Goal: Task Accomplishment & Management: Manage account settings

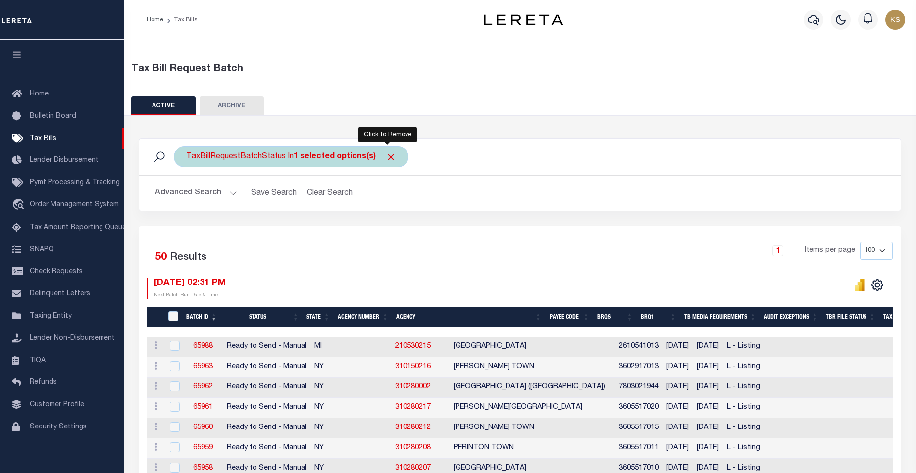
click at [387, 158] on span "Click to Remove" at bounding box center [391, 157] width 10 height 10
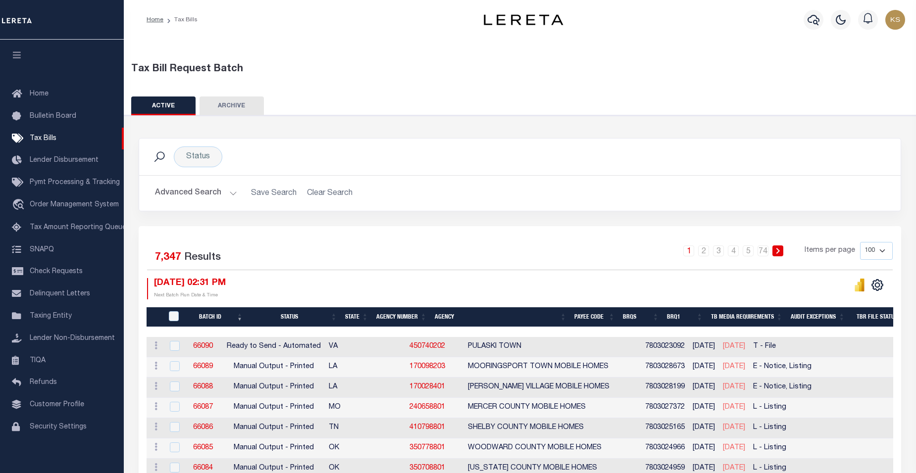
click at [231, 194] on button "Advanced Search" at bounding box center [196, 193] width 82 height 19
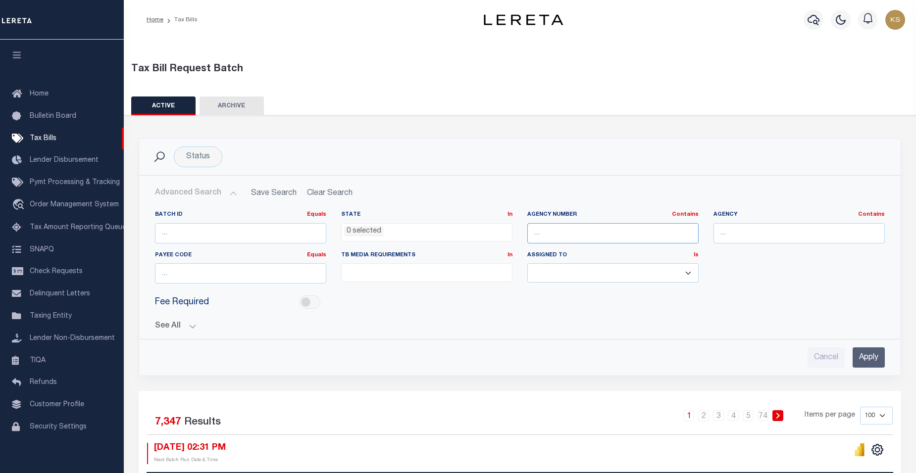
click at [573, 230] on input "text" at bounding box center [612, 233] width 171 height 20
paste input "210450204"
type input "210450204"
click at [871, 352] on input "Apply" at bounding box center [869, 358] width 32 height 20
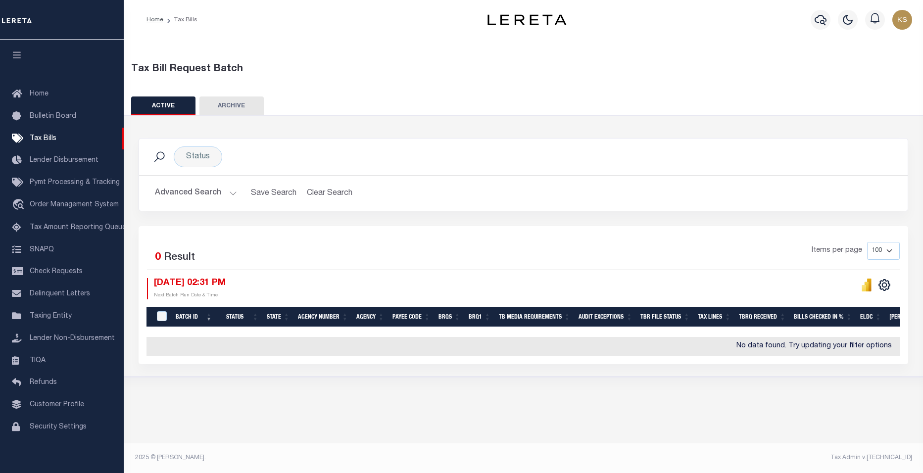
click at [158, 258] on span "0" at bounding box center [158, 258] width 6 height 10
click at [425, 276] on div "Selected 0 Result Items per page 100 200 500 1000 10/08/2025 02:31 PM Next Batc…" at bounding box center [523, 270] width 769 height 57
click at [156, 107] on button "ACTIVE" at bounding box center [163, 106] width 64 height 19
click at [55, 320] on span "Taxing Entity" at bounding box center [51, 316] width 42 height 7
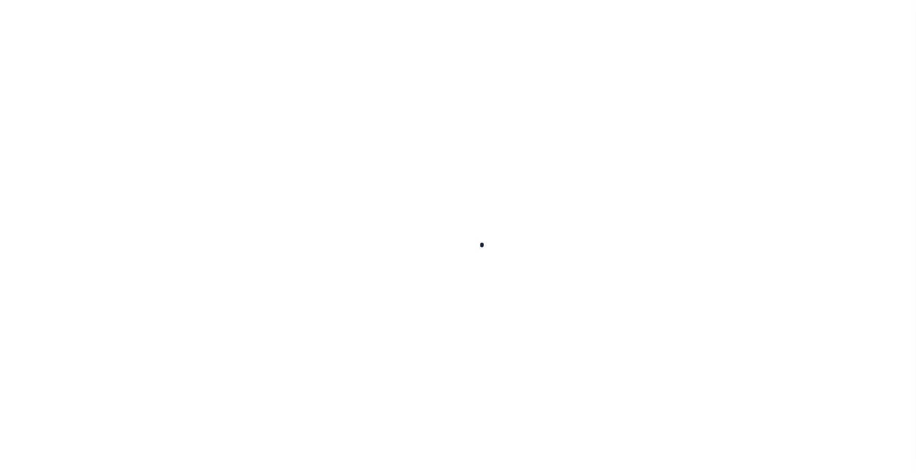
scroll to position [9, 0]
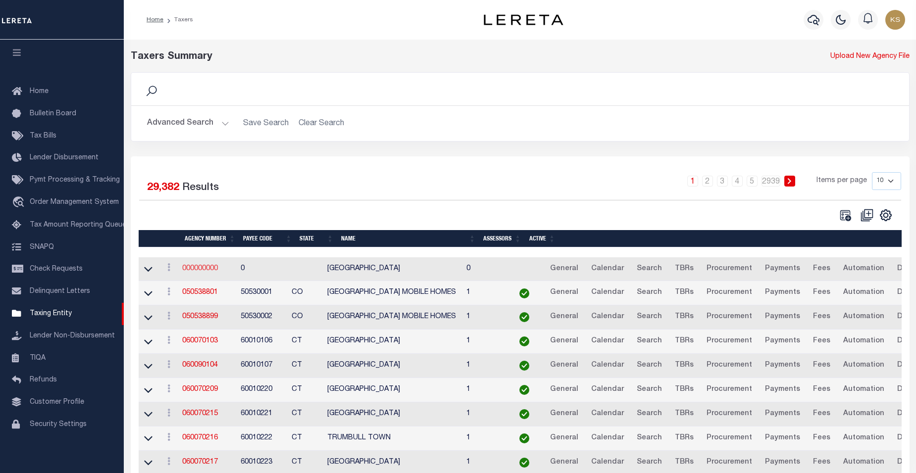
click at [213, 270] on link "000000000" at bounding box center [200, 268] width 36 height 7
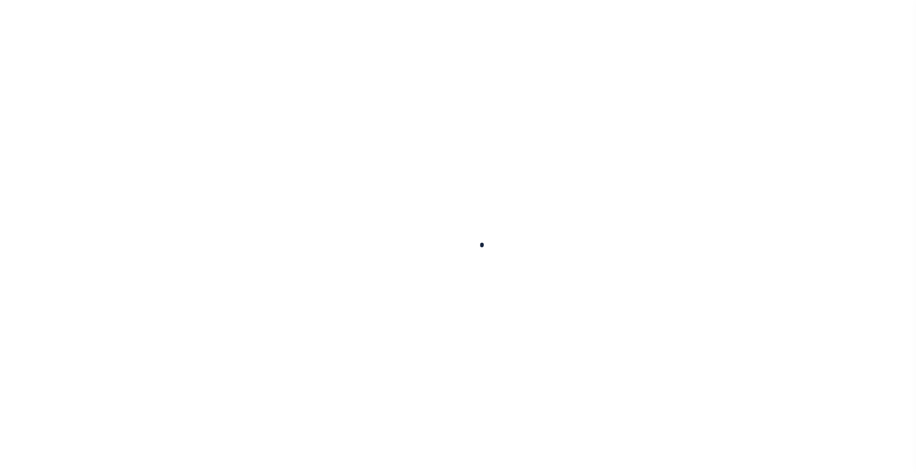
select select
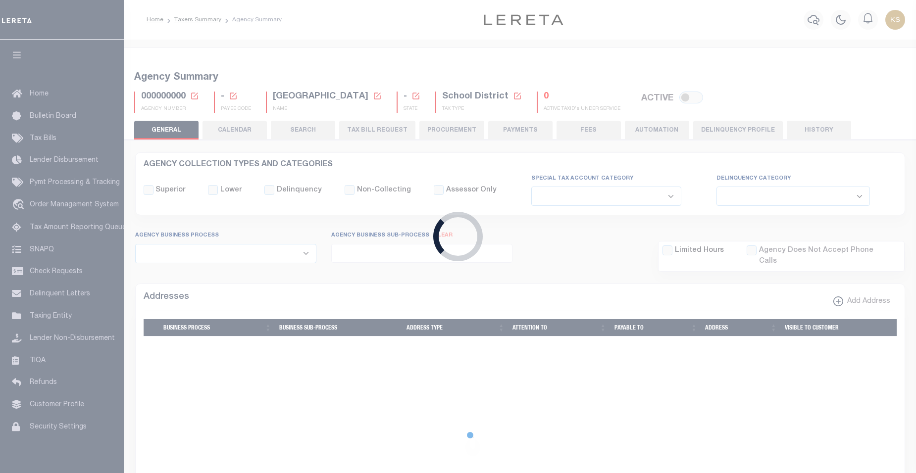
checkbox input "false"
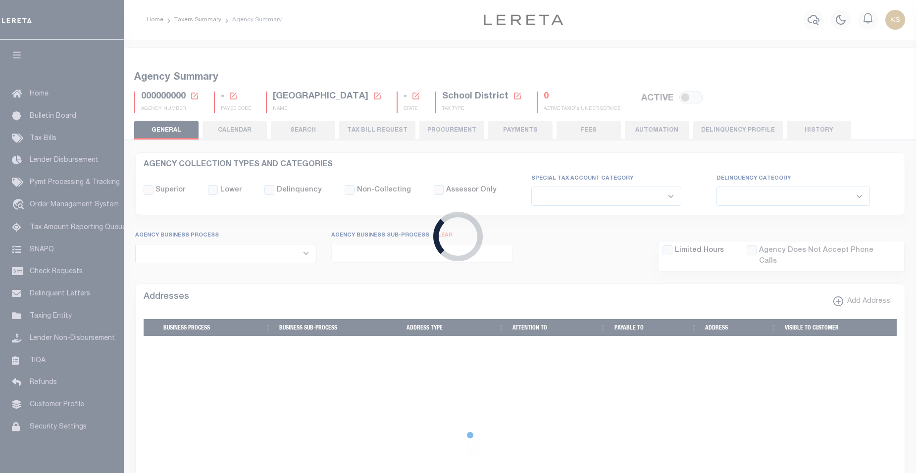
checkbox input "false"
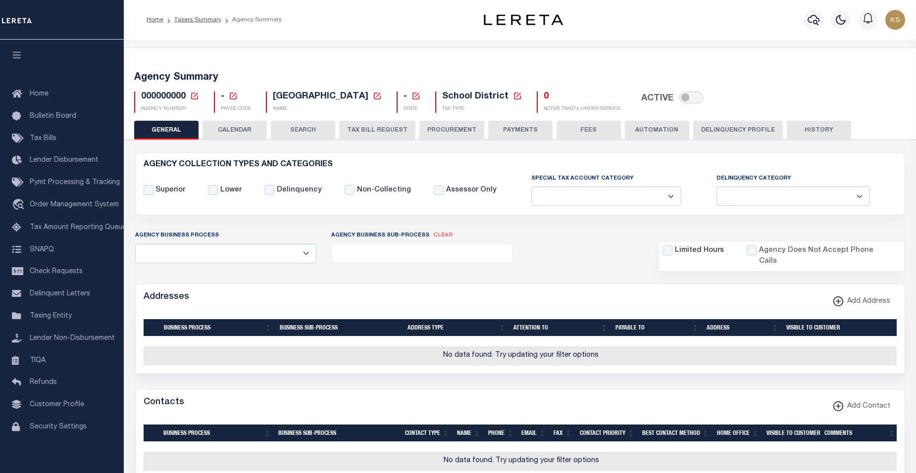
click at [196, 97] on icon at bounding box center [194, 96] width 9 height 9
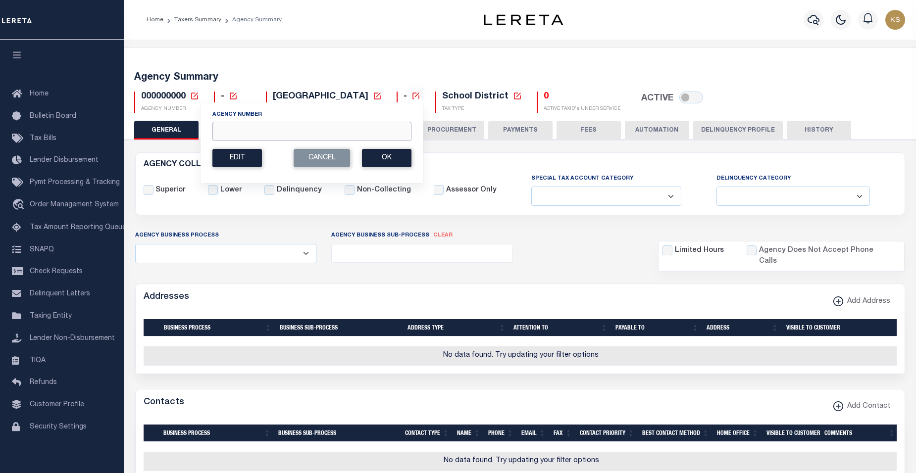
click at [236, 128] on input "Agency Number" at bounding box center [311, 131] width 199 height 19
paste input "210450204"
type input "210450204"
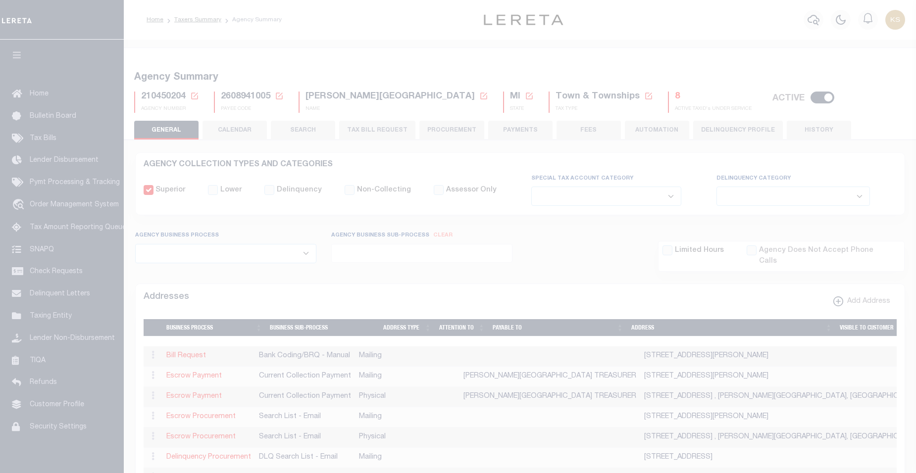
select select
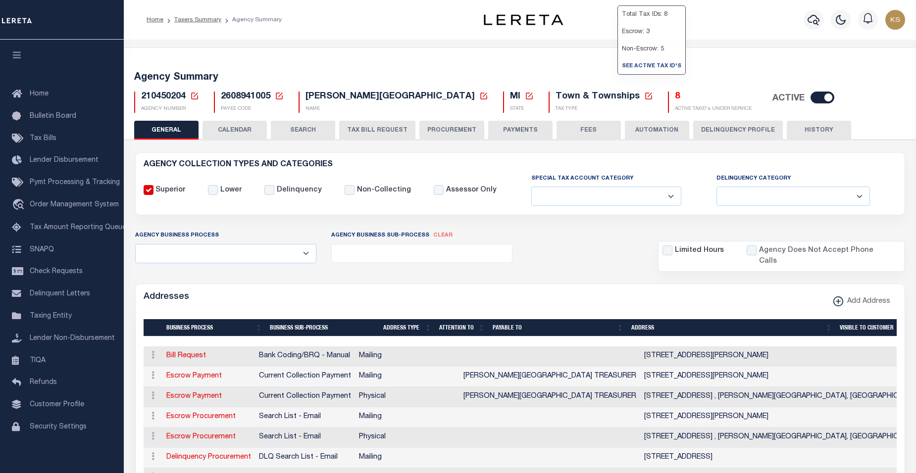
click at [675, 95] on h5 "8" at bounding box center [713, 97] width 77 height 11
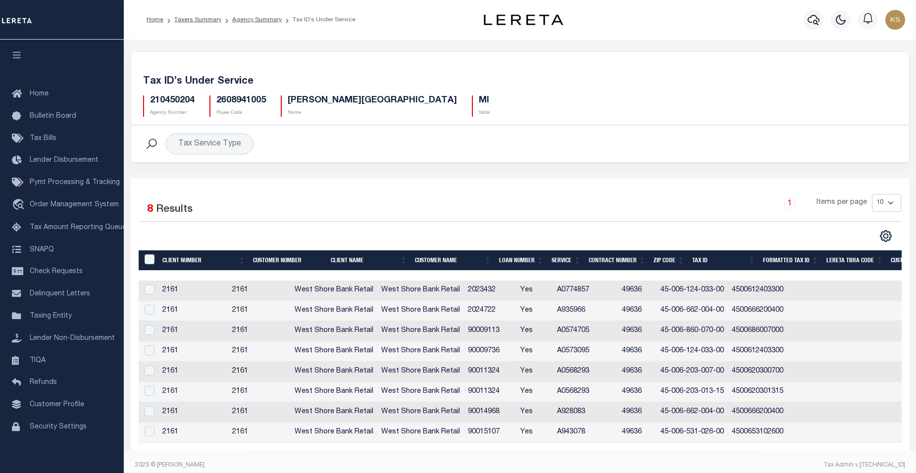
click at [149, 210] on span "8" at bounding box center [150, 210] width 6 height 10
click at [240, 147] on div "Tax Service Type" at bounding box center [210, 144] width 88 height 21
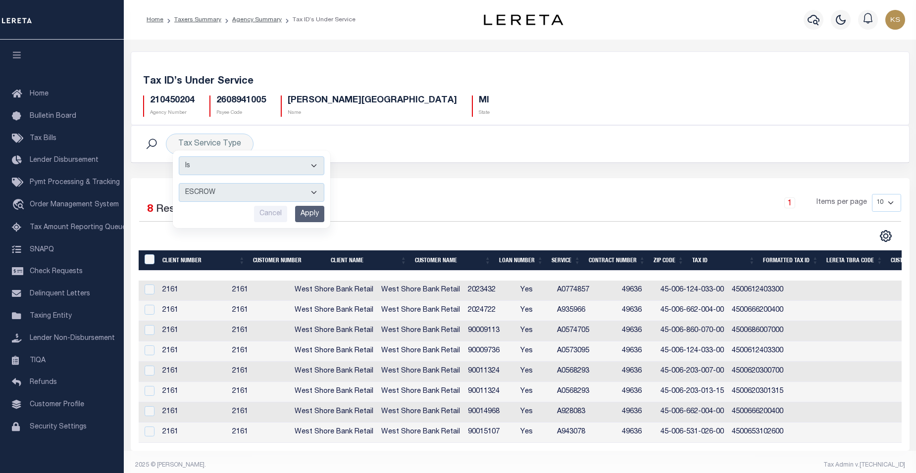
click at [595, 185] on div "Selected 8 Results 1 Items per page 10 25 50 100" at bounding box center [520, 314] width 779 height 273
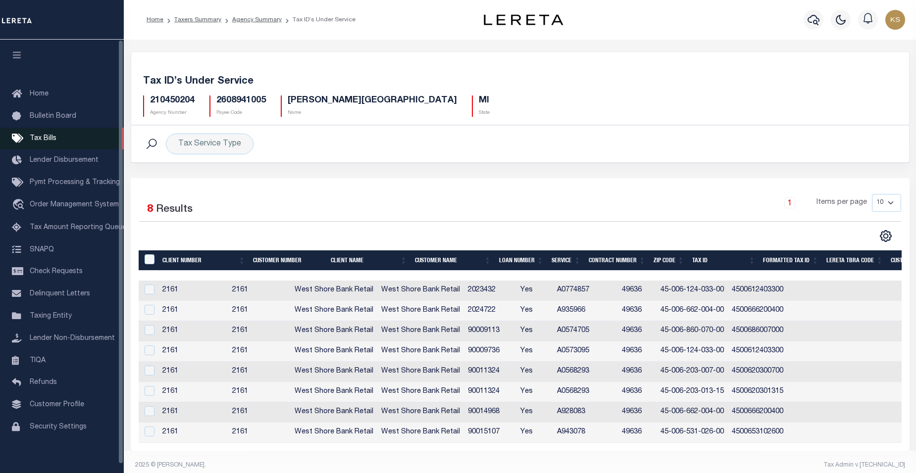
click at [43, 140] on span "Tax Bills" at bounding box center [43, 138] width 27 height 7
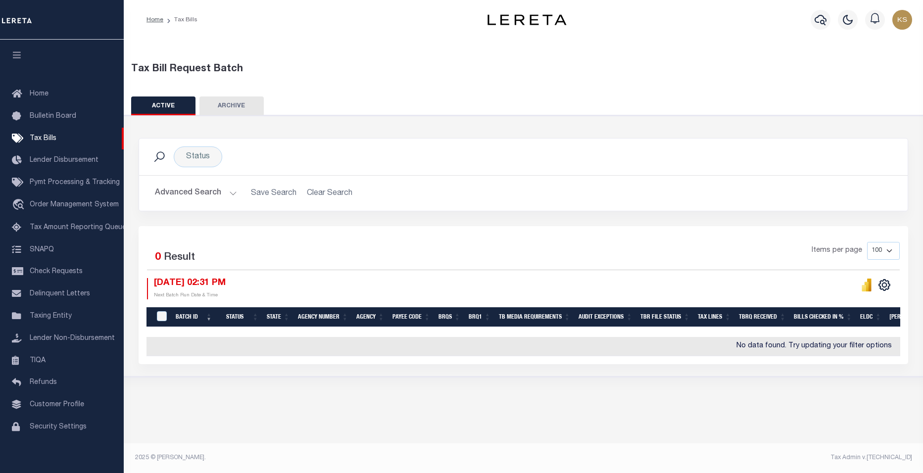
click at [159, 104] on button "ACTIVE" at bounding box center [163, 106] width 64 height 19
click at [231, 192] on button "Advanced Search" at bounding box center [196, 193] width 82 height 19
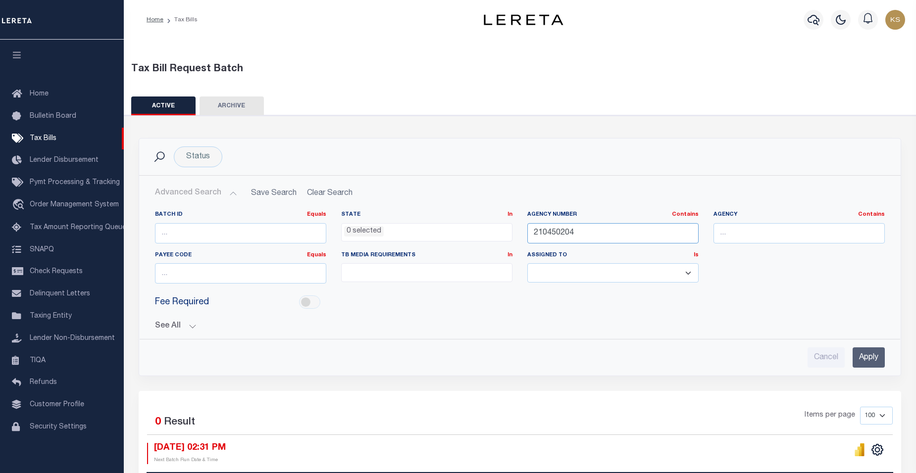
drag, startPoint x: 575, startPoint y: 234, endPoint x: 458, endPoint y: 234, distance: 116.9
click at [458, 234] on div "Batch ID Equals Equals Is Not Equal To Is Greater Than Is Less Than State In In…" at bounding box center [520, 251] width 745 height 81
click at [877, 360] on input "Apply" at bounding box center [869, 358] width 32 height 20
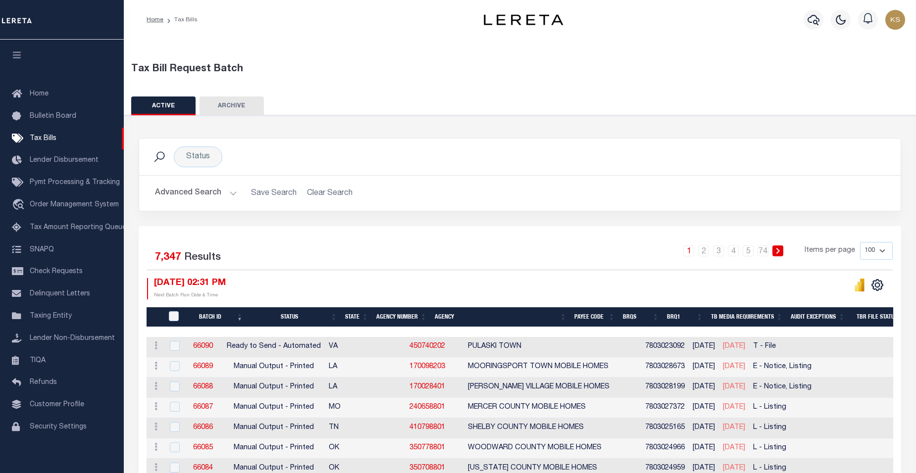
click at [173, 258] on span "7,347" at bounding box center [168, 258] width 26 height 10
click at [231, 193] on button "Advanced Search" at bounding box center [196, 193] width 82 height 19
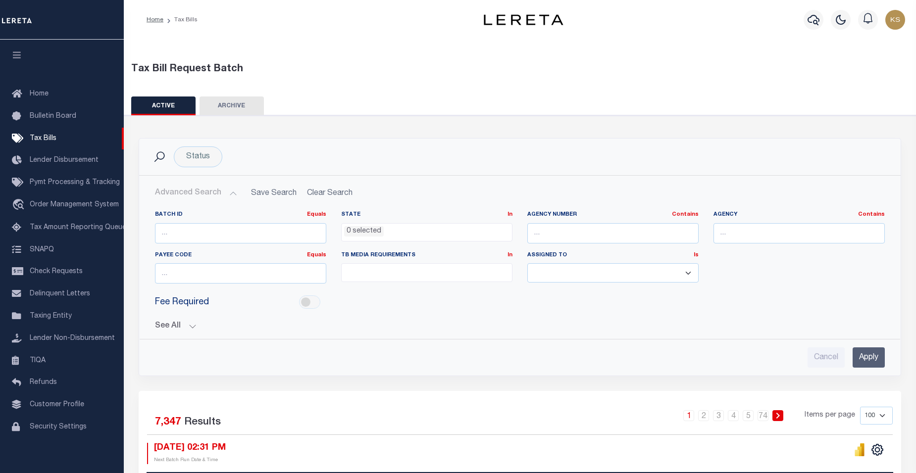
click at [195, 192] on button "Advanced Search" at bounding box center [196, 193] width 82 height 19
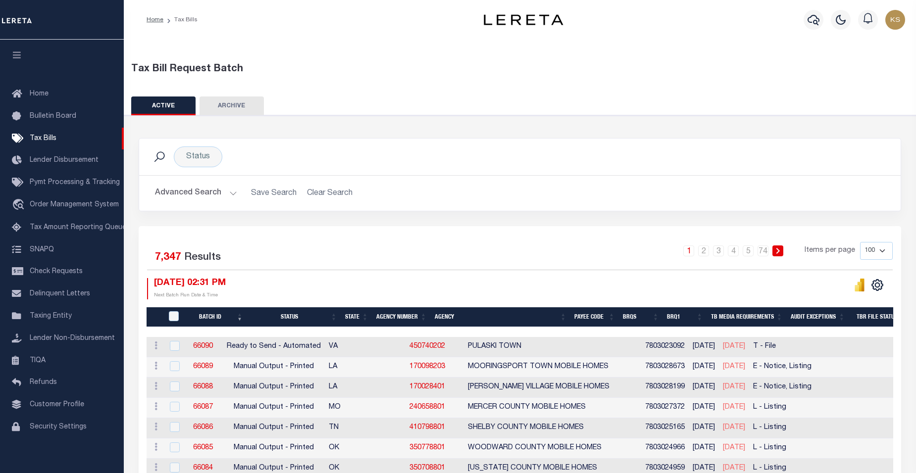
click at [232, 194] on button "Advanced Search" at bounding box center [196, 193] width 82 height 19
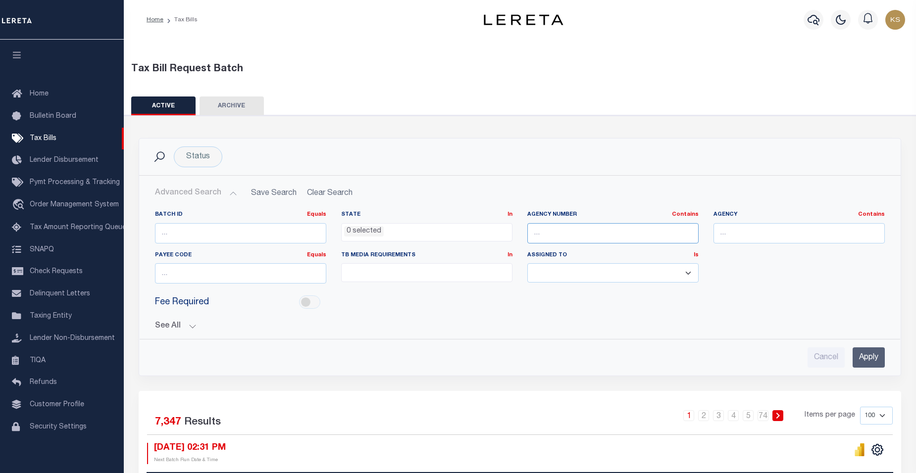
click at [539, 233] on input "text" at bounding box center [612, 233] width 171 height 20
paste input "210450204"
type input "210450204"
click at [870, 360] on input "Apply" at bounding box center [869, 358] width 32 height 20
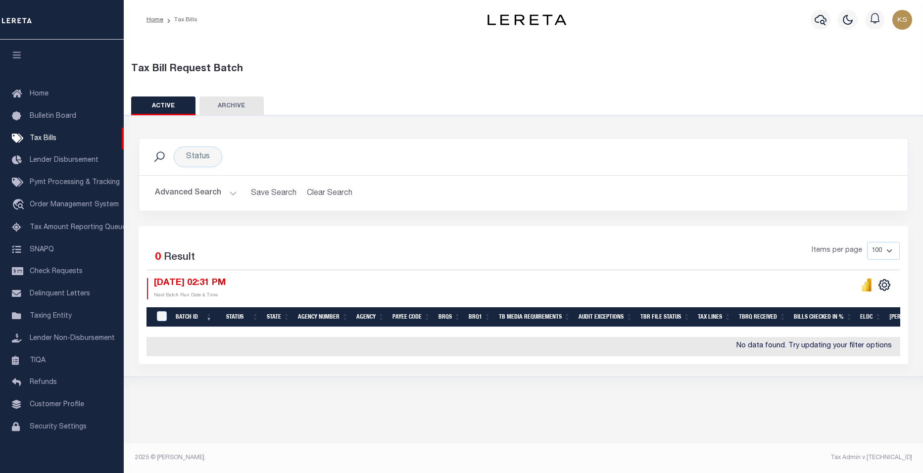
click at [166, 257] on label "Result" at bounding box center [179, 258] width 31 height 16
click at [175, 281] on span "10/08/2025 02:31 PM" at bounding box center [190, 283] width 72 height 9
click at [51, 138] on span "Tax Bills" at bounding box center [43, 138] width 27 height 7
click at [162, 103] on button "ACTIVE" at bounding box center [163, 106] width 64 height 19
click at [327, 196] on h2 "Advanced Search Save Search Clear Search TaxBillBatches_dynamictable_____Defaul…" at bounding box center [523, 193] width 753 height 19
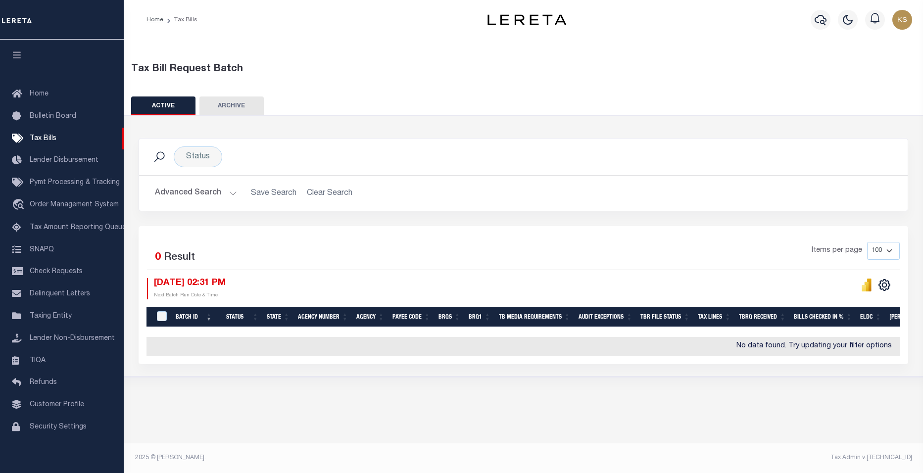
click at [332, 198] on h2 "Advanced Search Save Search Clear Search TaxBillBatches_dynamictable_____Defaul…" at bounding box center [523, 193] width 753 height 19
click at [229, 192] on button "Advanced Search" at bounding box center [196, 193] width 82 height 19
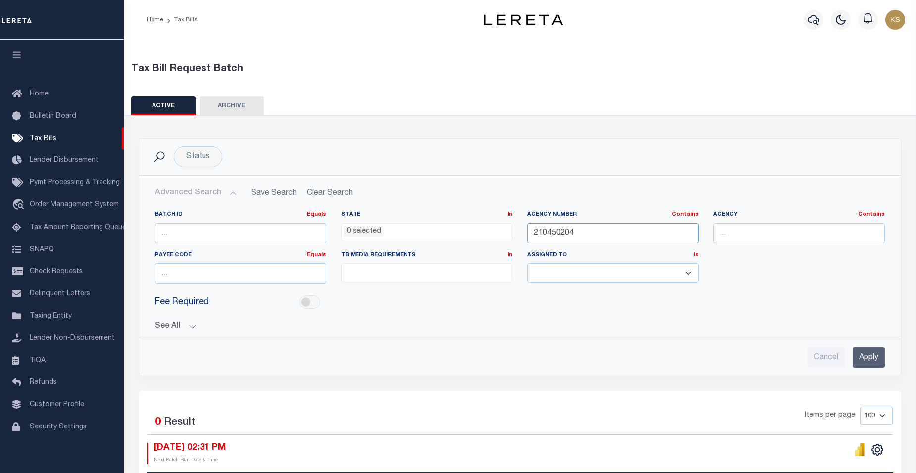
drag, startPoint x: 581, startPoint y: 233, endPoint x: 487, endPoint y: 230, distance: 94.1
click at [487, 230] on div "Batch ID Equals Equals Is Not Equal To Is Greater Than Is Less Than State In In…" at bounding box center [520, 251] width 745 height 81
click at [57, 320] on span "Taxing Entity" at bounding box center [51, 316] width 42 height 7
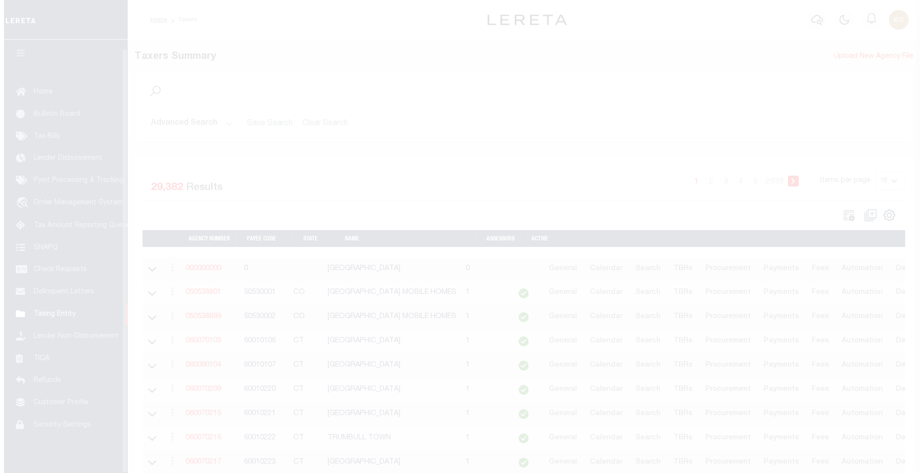
scroll to position [9, 0]
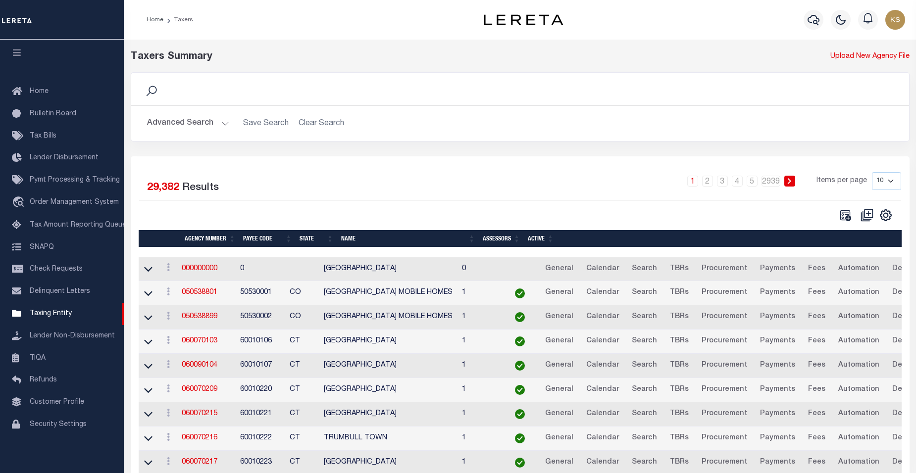
click at [224, 125] on button "Advanced Search" at bounding box center [188, 123] width 82 height 19
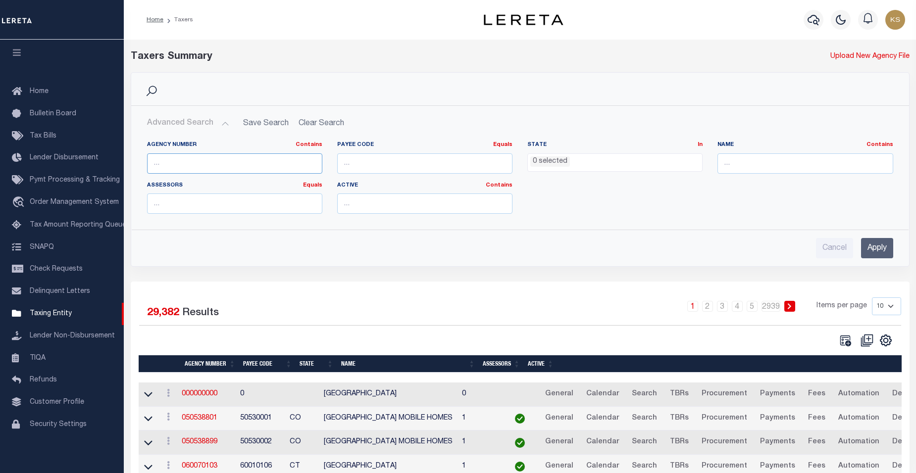
click at [257, 164] on input "text" at bounding box center [234, 163] width 175 height 20
paste input "210450204"
type input "210450204"
click at [884, 250] on input "Apply" at bounding box center [877, 248] width 32 height 20
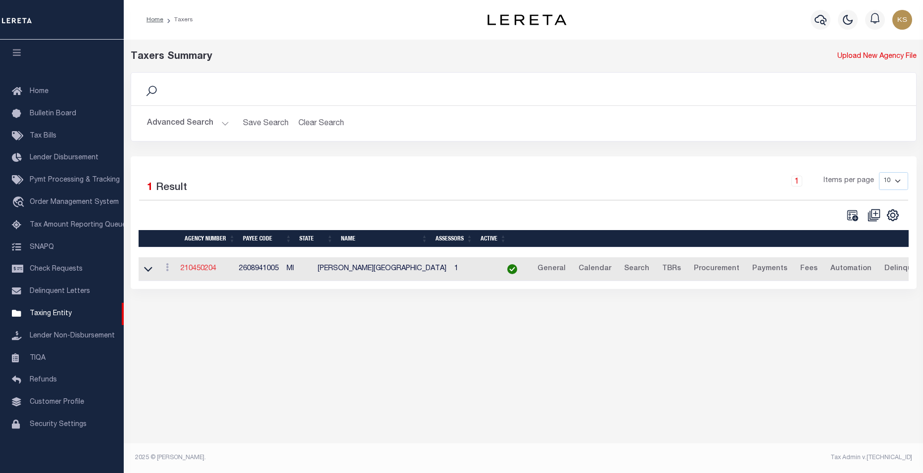
click at [213, 271] on link "210450204" at bounding box center [199, 268] width 36 height 7
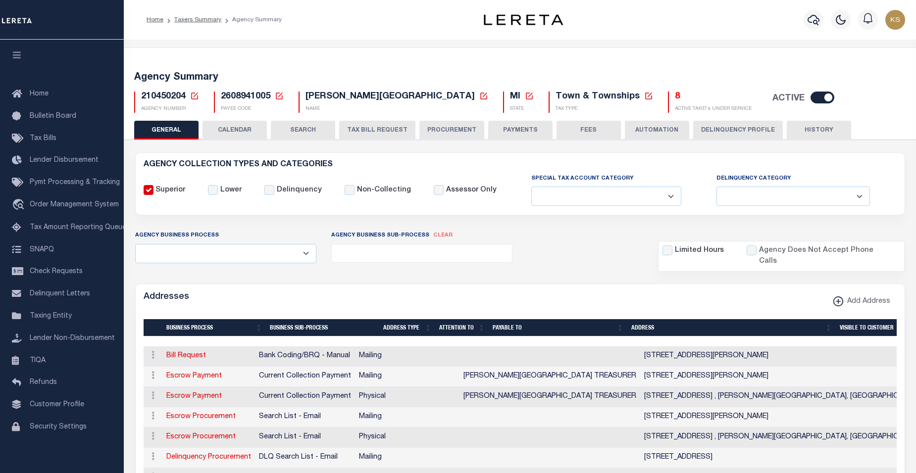
select select
click at [675, 97] on h5 "8" at bounding box center [713, 97] width 77 height 11
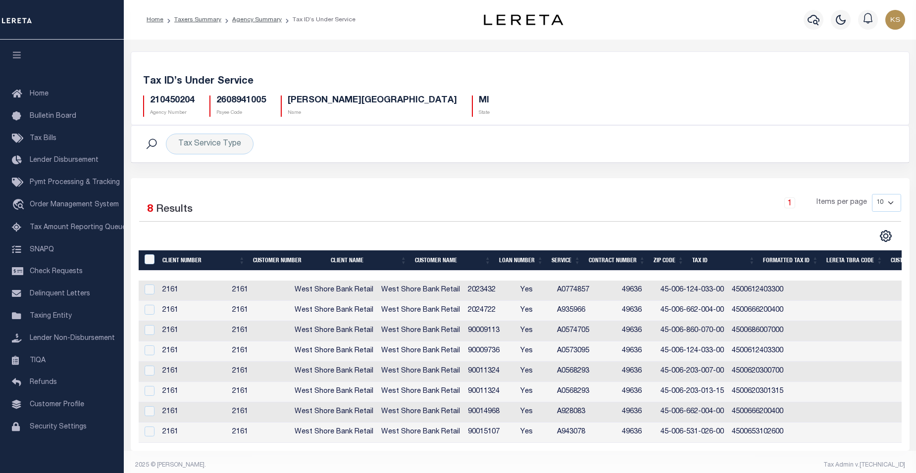
click at [148, 208] on span "8" at bounding box center [150, 210] width 6 height 10
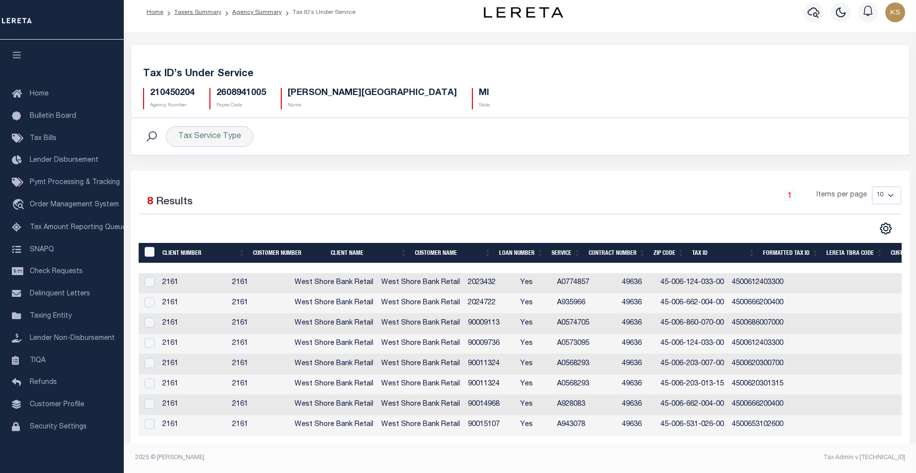
click at [170, 88] on h5 "210450204" at bounding box center [172, 93] width 45 height 11
click at [211, 129] on div "Tax Service Type" at bounding box center [210, 136] width 88 height 21
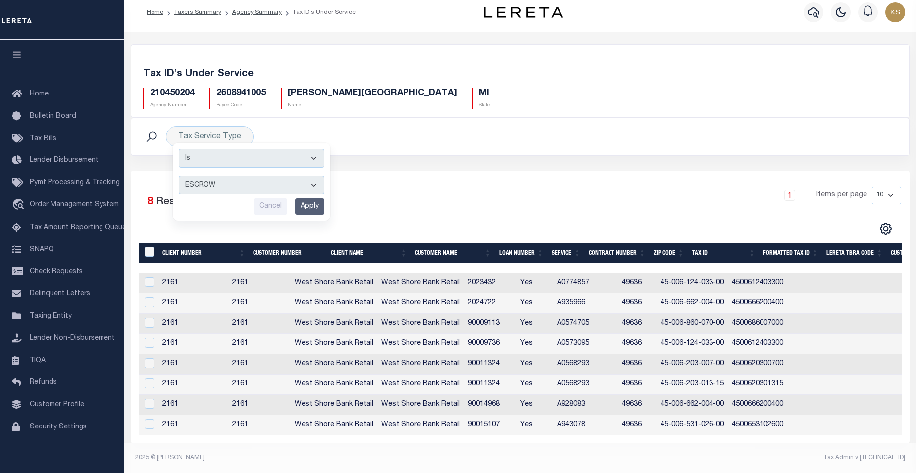
click at [478, 140] on div "Tax Service Type Is Contains ESCROW NonESCROW Cancel Apply Search" at bounding box center [520, 136] width 778 height 37
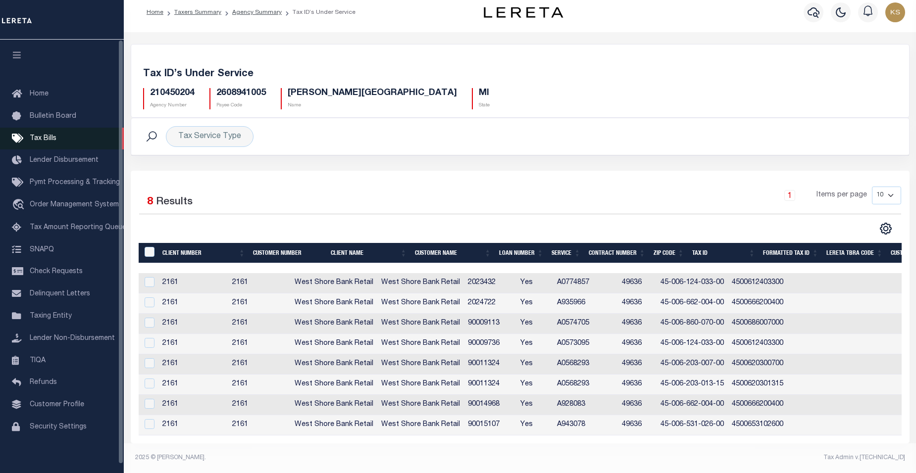
click at [48, 141] on span "Tax Bills" at bounding box center [43, 138] width 27 height 7
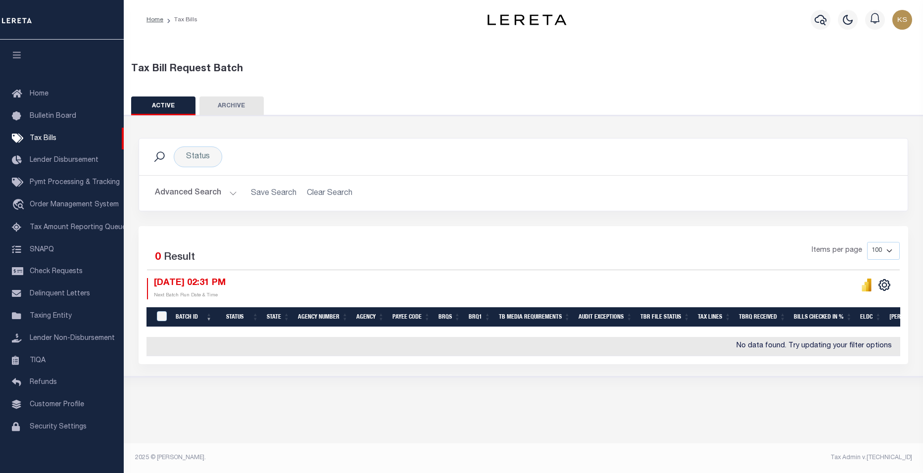
click at [233, 194] on button "Advanced Search" at bounding box center [196, 193] width 82 height 19
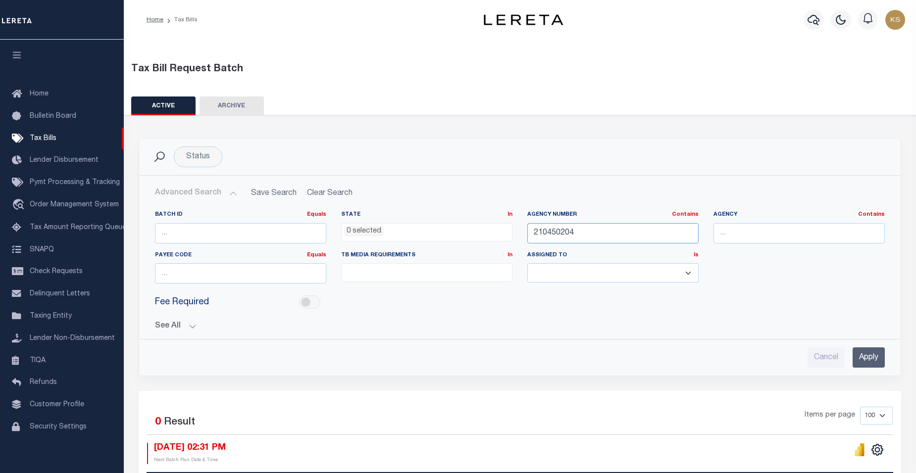
drag, startPoint x: 603, startPoint y: 236, endPoint x: 268, endPoint y: 231, distance: 335.3
click at [268, 231] on div "Batch ID Equals Equals Is Not Equal To Is Greater Than Is Less Than State In In…" at bounding box center [520, 251] width 745 height 81
click at [868, 363] on input "Apply" at bounding box center [869, 358] width 32 height 20
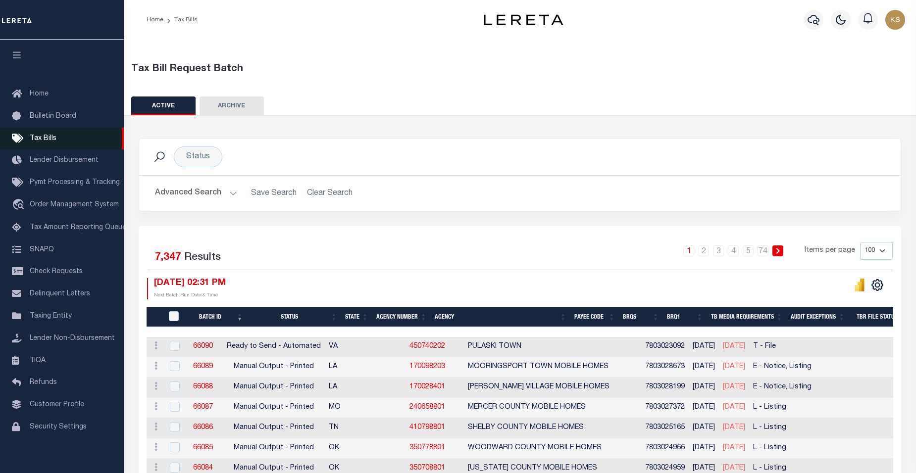
click at [35, 141] on span "Tax Bills" at bounding box center [43, 138] width 27 height 7
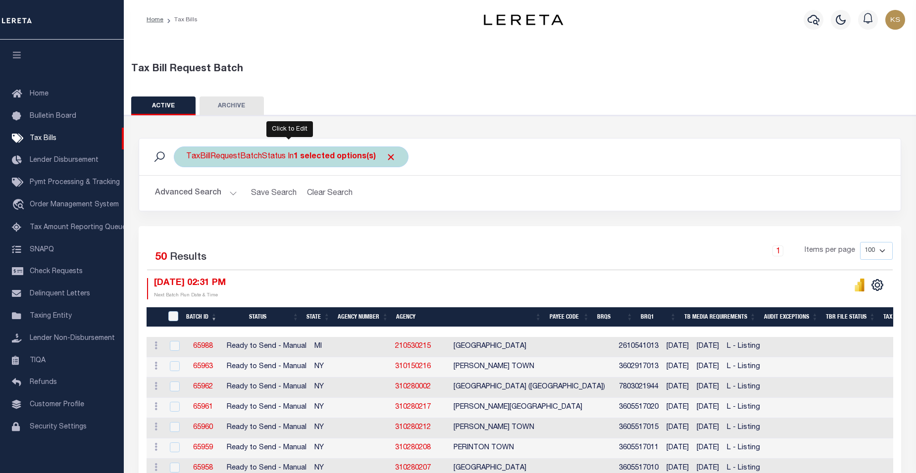
click at [275, 158] on div "TaxBillRequestBatchStatus In 1 selected options(s)" at bounding box center [291, 157] width 235 height 21
click at [202, 178] on li "1 selected" at bounding box center [209, 177] width 39 height 10
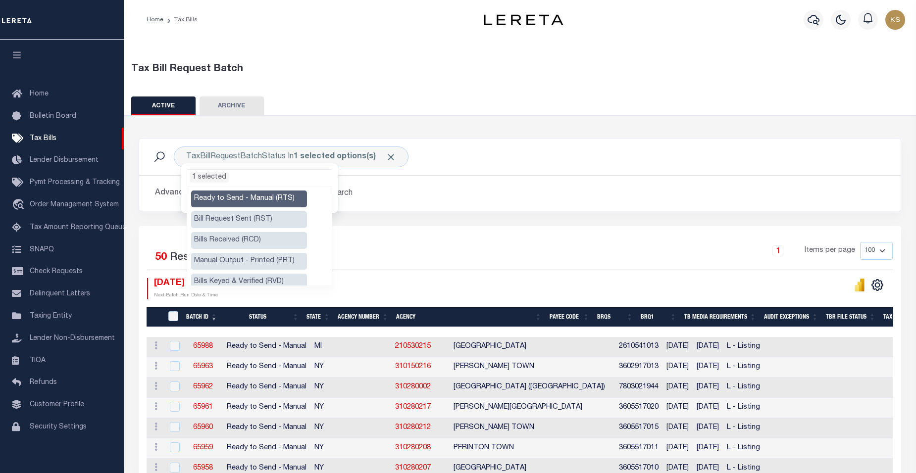
click at [227, 201] on li "Ready to Send - Manual (RTS)" at bounding box center [249, 199] width 116 height 17
select select "RTS"
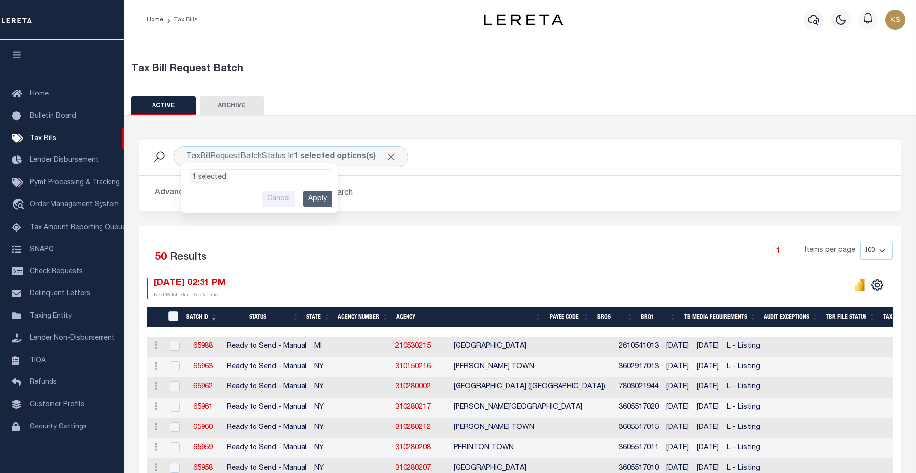
click at [393, 199] on h2 "Advanced Search Save Search Clear Search" at bounding box center [520, 193] width 746 height 19
click at [231, 194] on button "Advanced Search" at bounding box center [196, 193] width 82 height 19
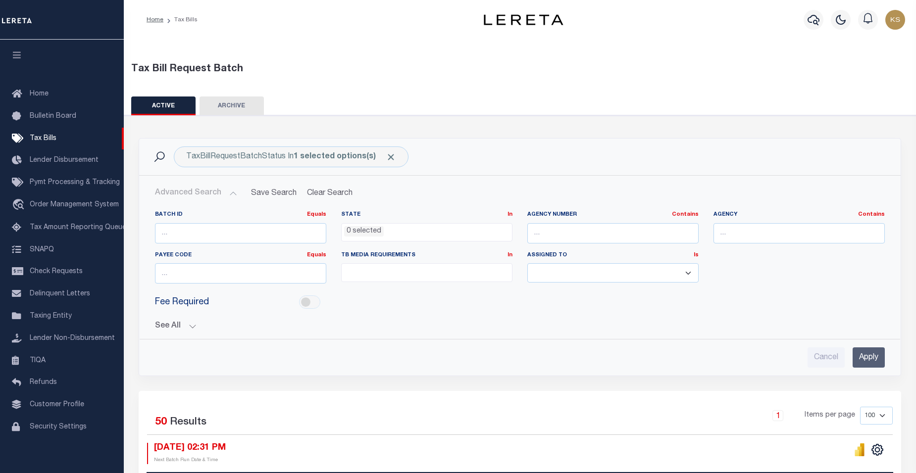
click at [208, 193] on button "Advanced Search" at bounding box center [196, 193] width 82 height 19
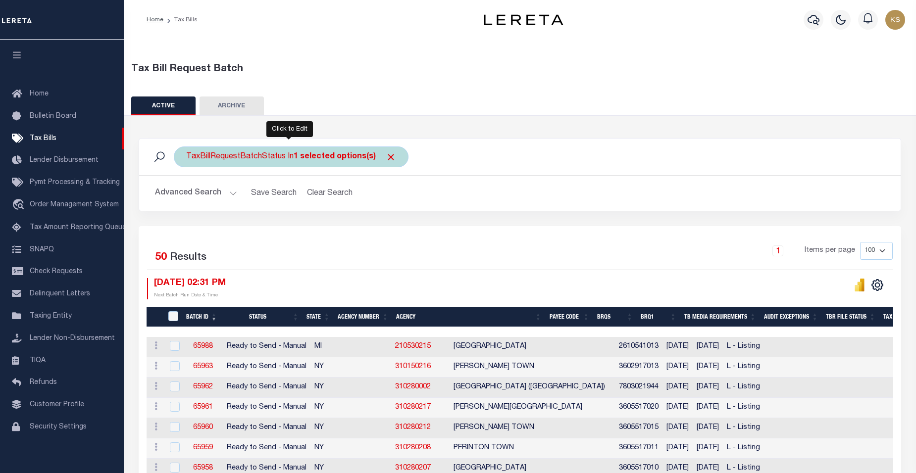
click at [269, 157] on div "TaxBillRequestBatchStatus In 1 selected options(s) Ready to Send - Manual (RTS)…" at bounding box center [291, 157] width 235 height 21
click at [319, 199] on input "Apply" at bounding box center [317, 199] width 29 height 16
click at [277, 157] on div "TaxBillRequestBatchStatus In 1 selected options(s)" at bounding box center [291, 157] width 235 height 21
click at [241, 175] on ul "1 selected" at bounding box center [259, 176] width 145 height 13
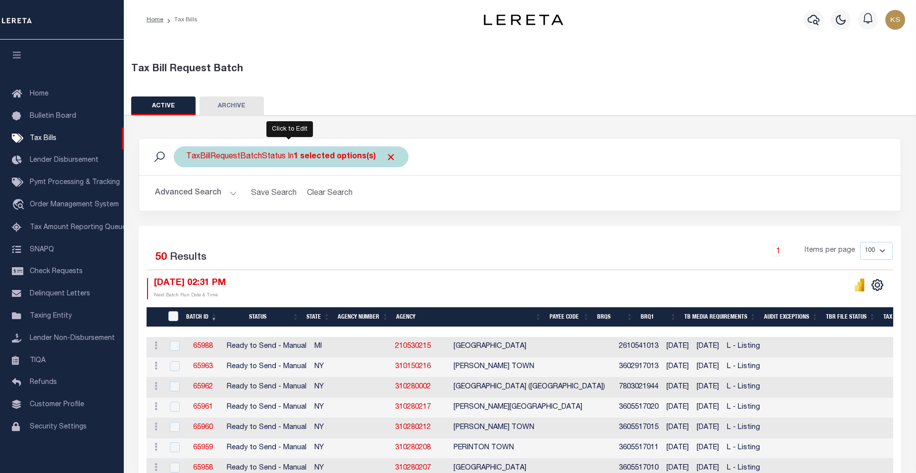
click at [231, 154] on div "TaxBillRequestBatchStatus In 1 selected options(s) Ready to Send - Manual (RTS)…" at bounding box center [291, 157] width 235 height 21
click at [239, 175] on ul "1 selected" at bounding box center [259, 176] width 145 height 13
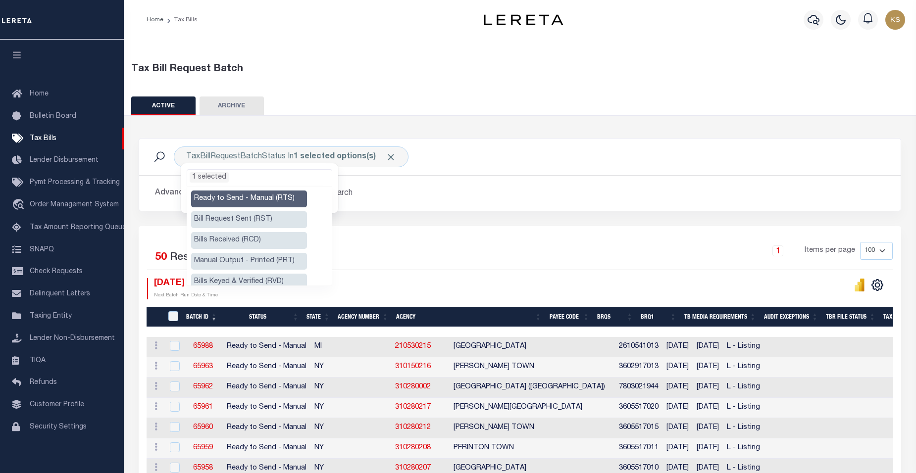
click at [247, 260] on li "Manual Output - Printed (PRT)" at bounding box center [249, 261] width 116 height 17
click at [354, 250] on div "1 Items per page 100 200 500 1000" at bounding box center [615, 255] width 556 height 26
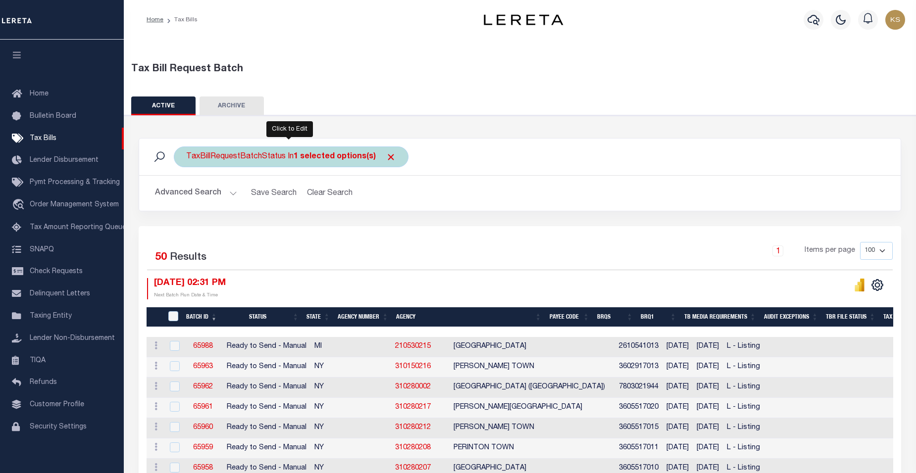
click at [276, 155] on div "TaxBillRequestBatchStatus In 1 selected options(s) Ready to Send - Manual (RTS)…" at bounding box center [291, 157] width 235 height 21
click at [269, 175] on ul "1 selected" at bounding box center [259, 176] width 145 height 13
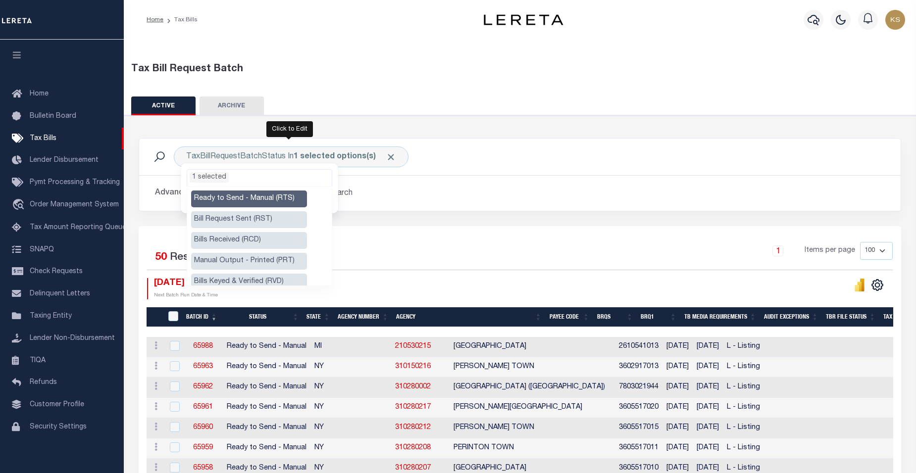
click at [251, 261] on li "Manual Output - Printed (PRT)" at bounding box center [249, 261] width 116 height 17
click at [277, 259] on li "Manual Output - Printed (PRT)" at bounding box center [249, 261] width 116 height 17
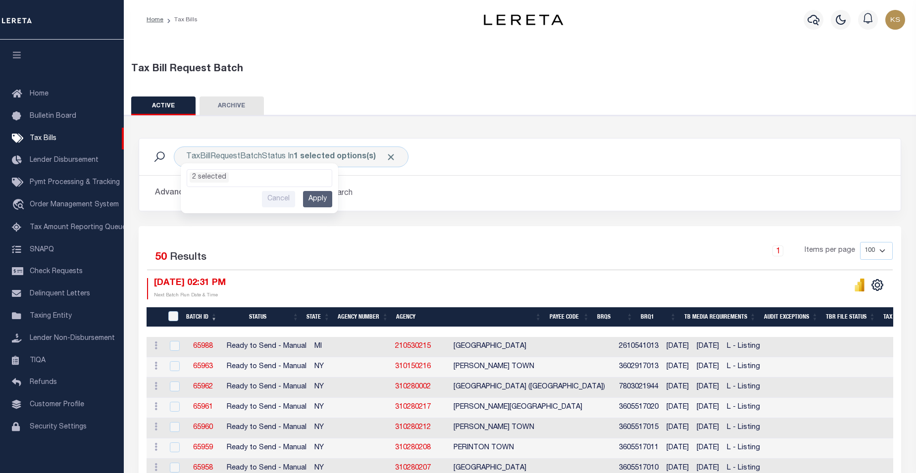
click at [394, 263] on div "1 Items per page 100 200 500 1000" at bounding box center [615, 255] width 556 height 26
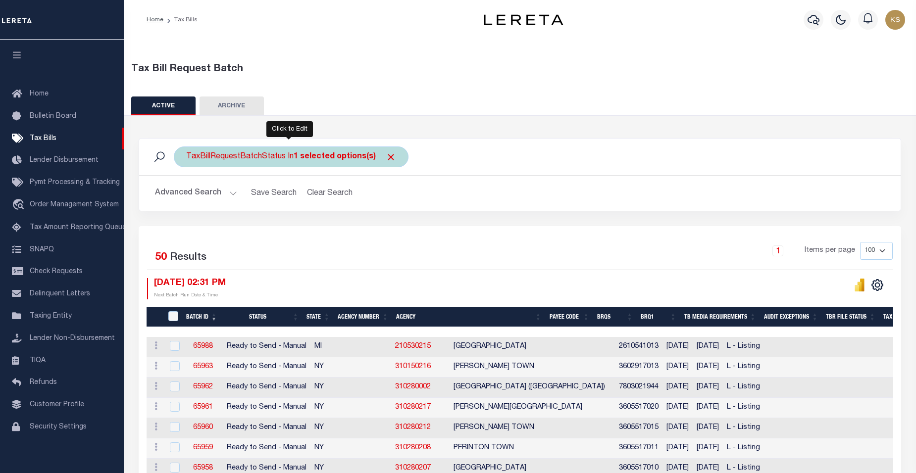
click at [257, 156] on div "TaxBillRequestBatchStatus In 1 selected options(s) Ready to Send - Manual (RTS)…" at bounding box center [291, 157] width 235 height 21
click at [248, 173] on ul "1 selected" at bounding box center [259, 176] width 145 height 13
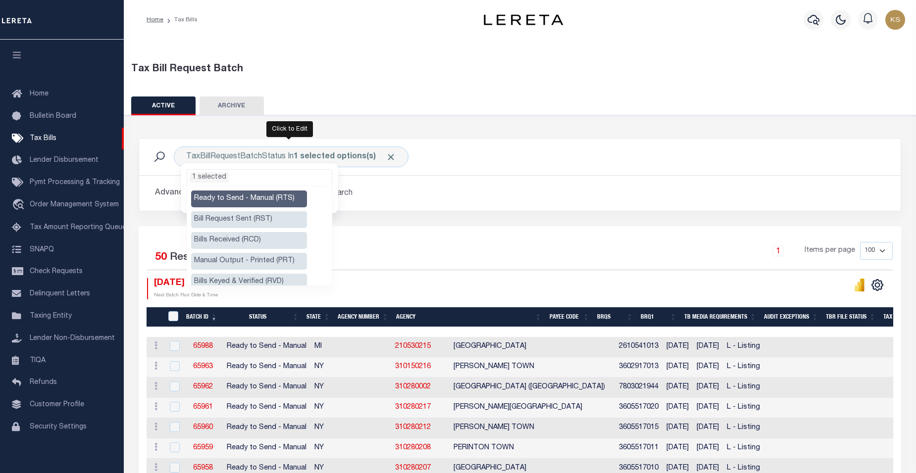
click at [216, 260] on li "Manual Output - Printed (PRT)" at bounding box center [249, 261] width 116 height 17
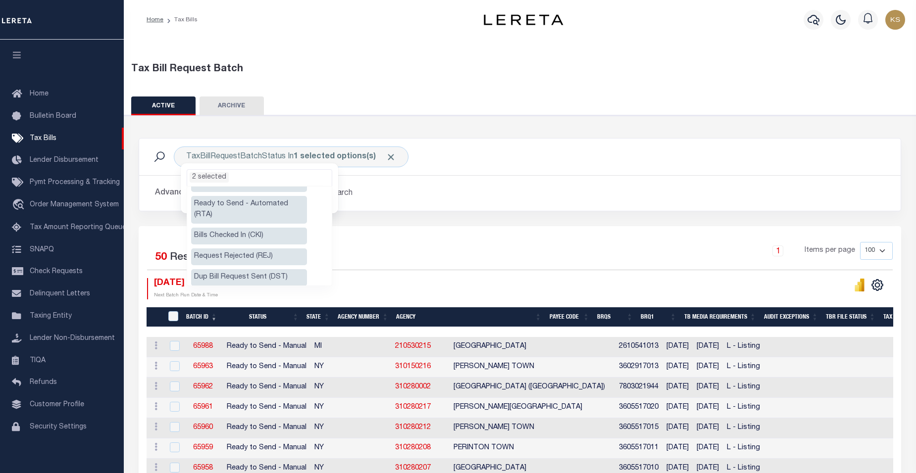
scroll to position [99, 0]
click at [244, 201] on li "Ready to Send - Automated (RTA)" at bounding box center [249, 209] width 116 height 28
click at [365, 260] on div "1 Items per page 100 200 500 1000" at bounding box center [615, 255] width 556 height 26
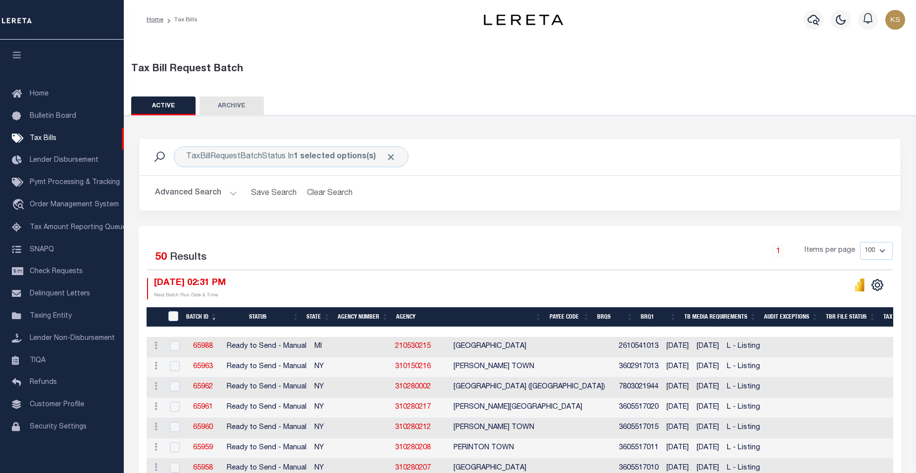
click at [615, 199] on h2 "Advanced Search Save Search Clear Search TaxBillBatches_dynamictable_____Defaul…" at bounding box center [520, 193] width 746 height 19
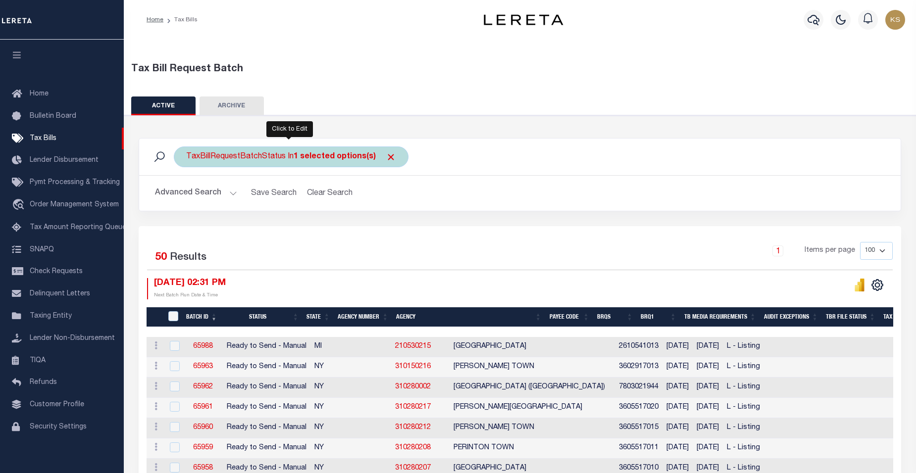
click at [257, 157] on div "TaxBillRequestBatchStatus In 1 selected options(s) Ready to Send - Manual (RTS)…" at bounding box center [291, 157] width 235 height 21
click at [253, 175] on ul "1 selected" at bounding box center [259, 176] width 145 height 13
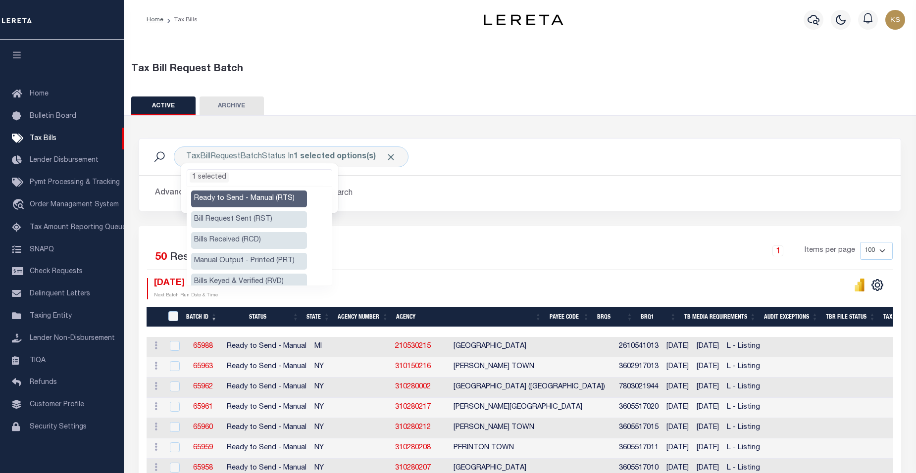
click at [256, 259] on li "Manual Output - Printed (PRT)" at bounding box center [249, 261] width 116 height 17
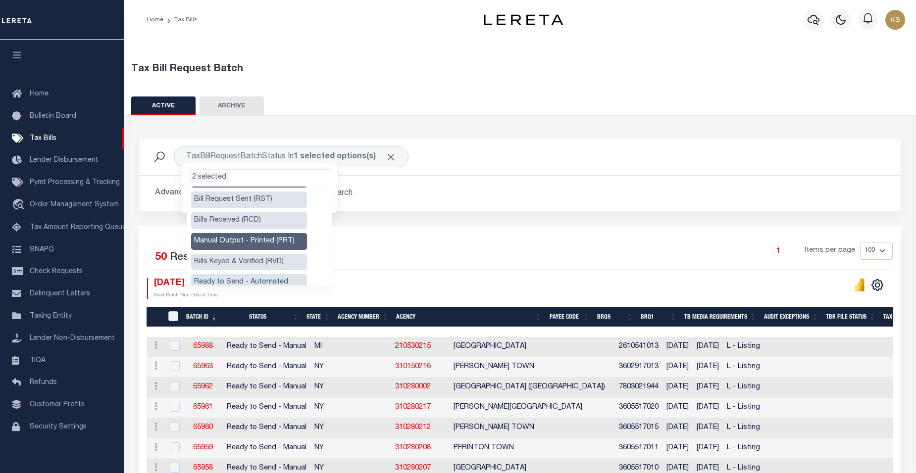
scroll to position [46, 0]
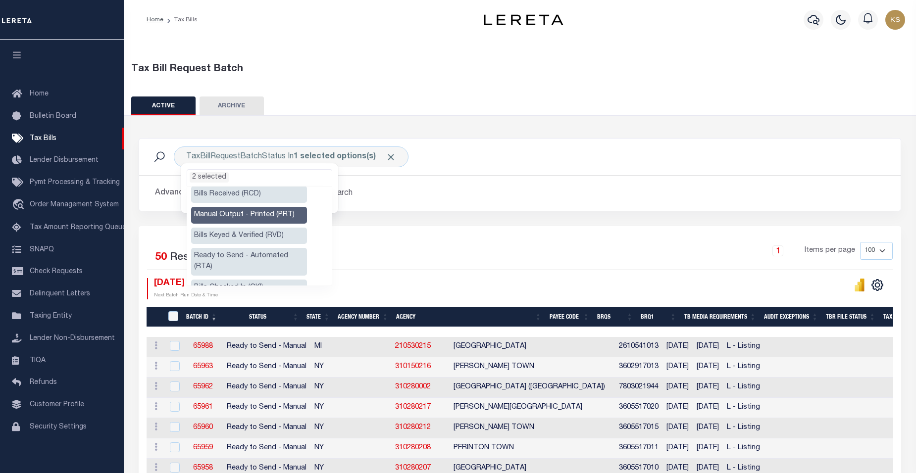
click at [241, 258] on li "Ready to Send - Automated (RTA)" at bounding box center [249, 262] width 116 height 28
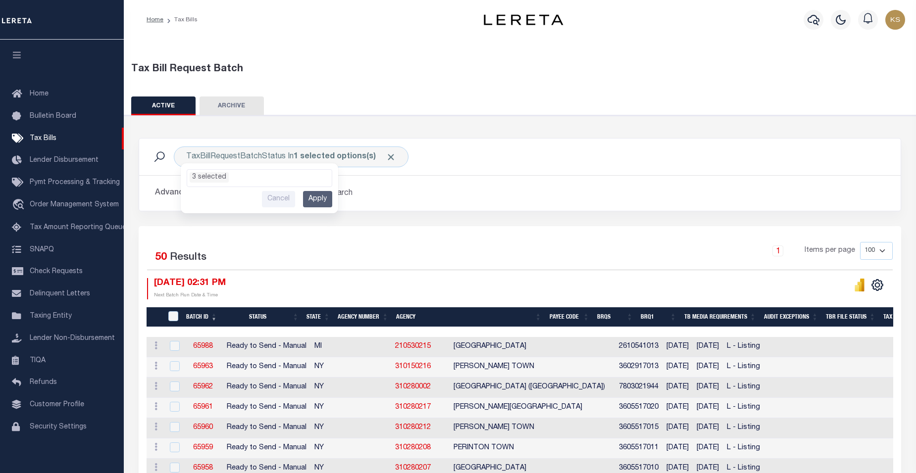
click at [602, 294] on div at bounding box center [706, 288] width 373 height 21
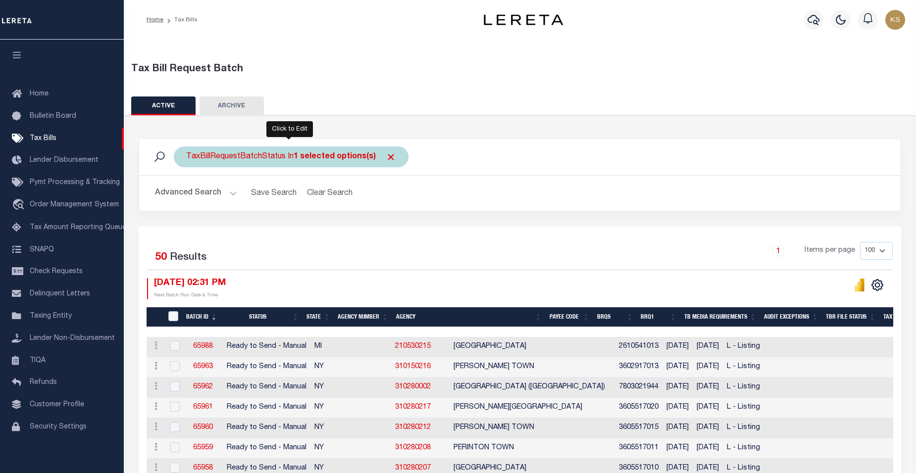
click at [250, 155] on div "TaxBillRequestBatchStatus In 1 selected options(s) Ready to Send - Manual (RTS)…" at bounding box center [291, 157] width 235 height 21
click at [242, 175] on ul "1 selected" at bounding box center [259, 176] width 145 height 13
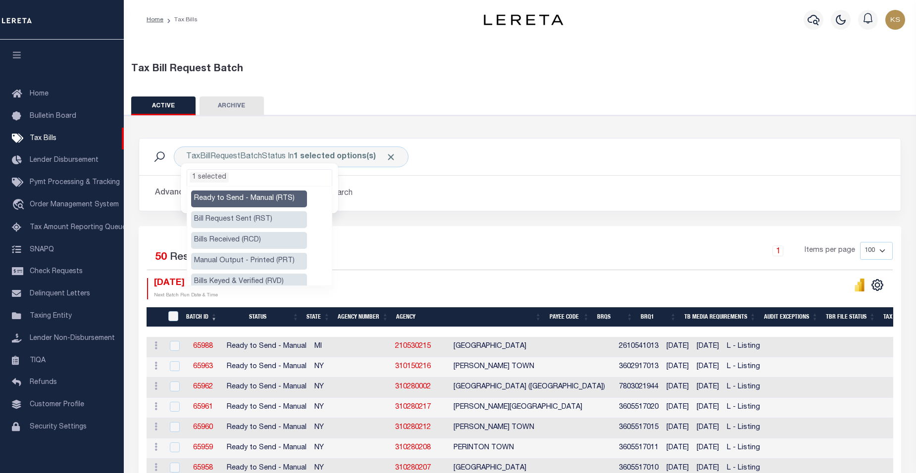
click at [222, 262] on li "Manual Output - Printed (PRT)" at bounding box center [249, 261] width 116 height 17
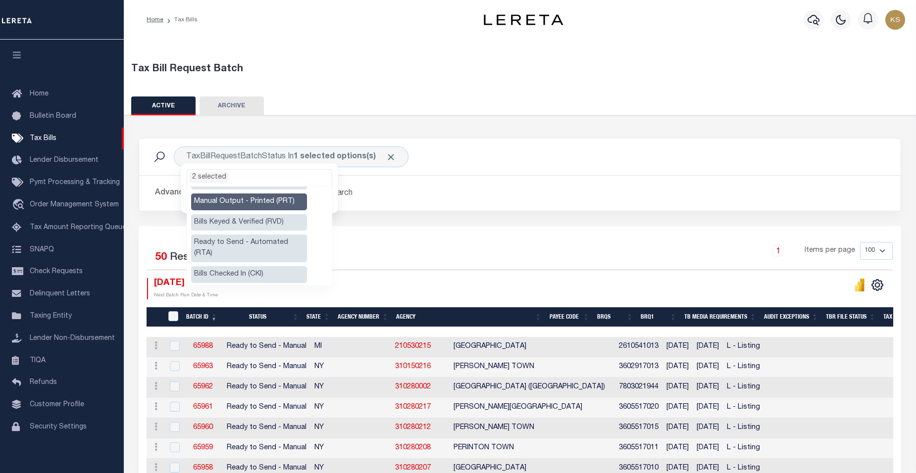
scroll to position [79, 0]
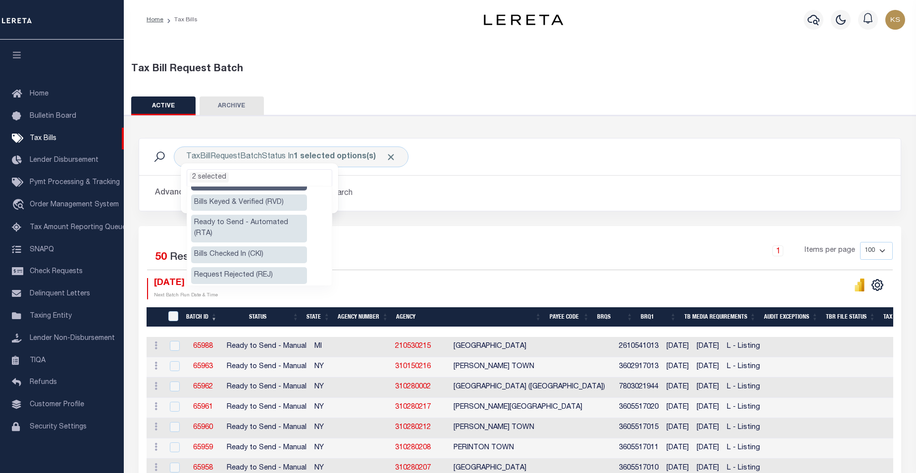
click at [257, 223] on li "Ready to Send - Automated (RTA)" at bounding box center [249, 229] width 116 height 28
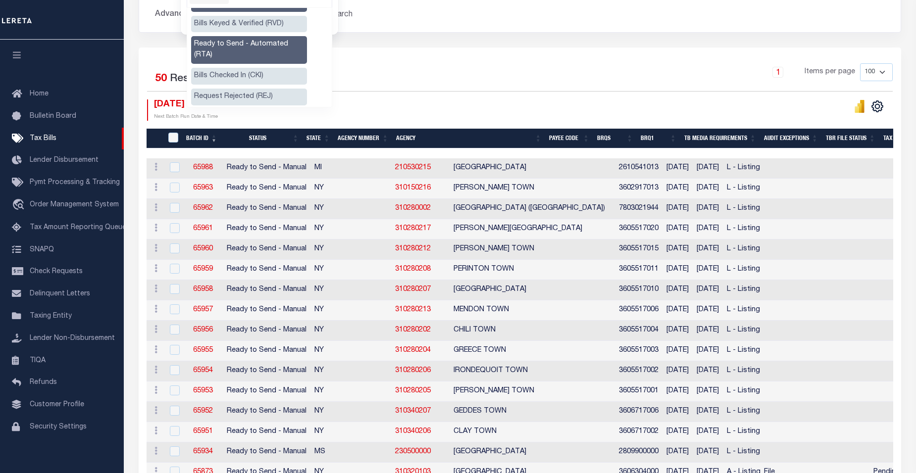
scroll to position [0, 0]
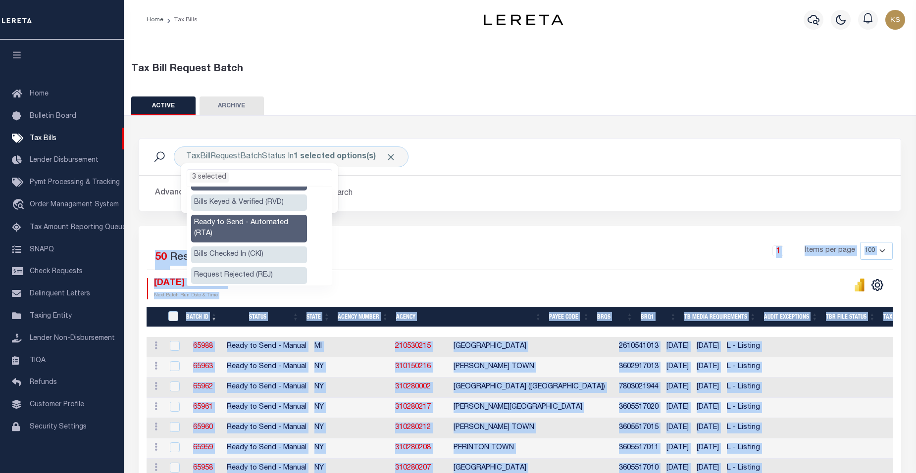
drag, startPoint x: 190, startPoint y: 194, endPoint x: 365, endPoint y: 199, distance: 175.9
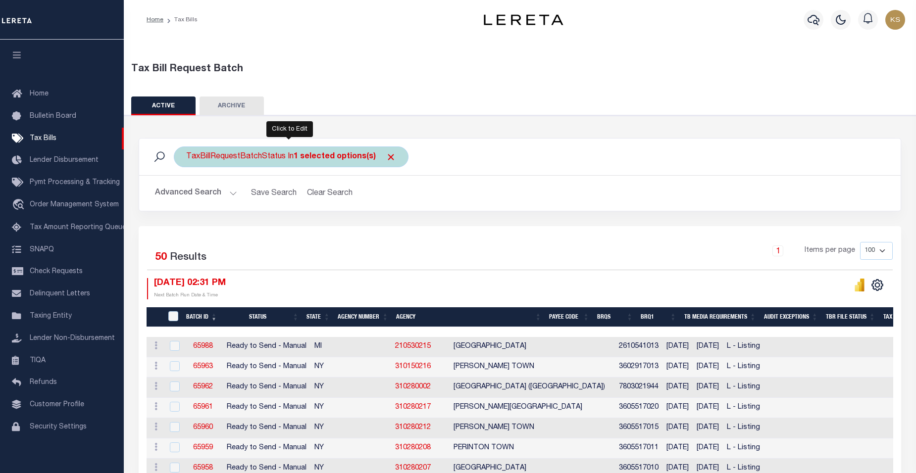
click at [274, 158] on div "TaxBillRequestBatchStatus In 1 selected options(s) Ready to Send - Manual (RTS)…" at bounding box center [291, 157] width 235 height 21
click at [256, 176] on ul "1 selected" at bounding box center [259, 176] width 145 height 13
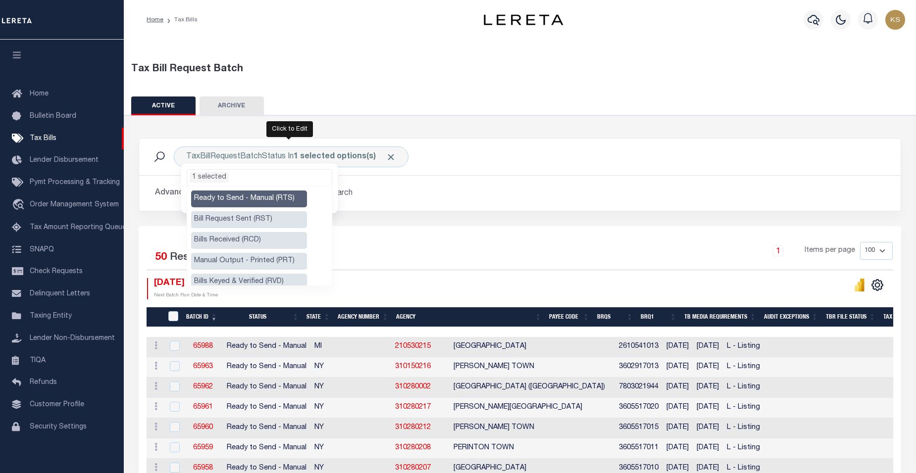
click at [229, 259] on li "Manual Output - Printed (PRT)" at bounding box center [249, 261] width 116 height 17
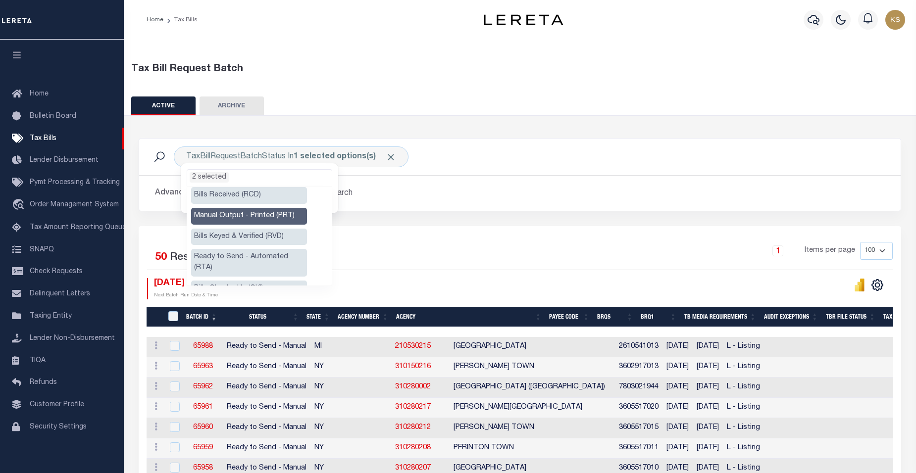
scroll to position [59, 0]
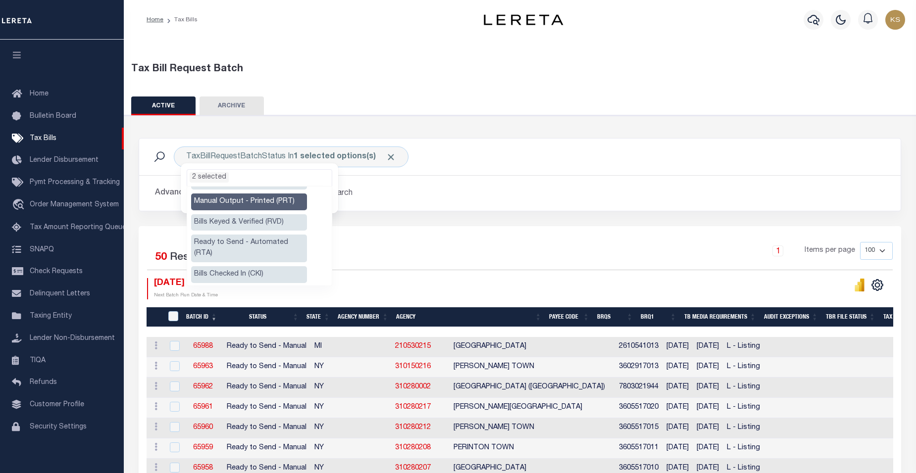
click at [270, 241] on li "Ready to Send - Automated (RTA)" at bounding box center [249, 249] width 116 height 28
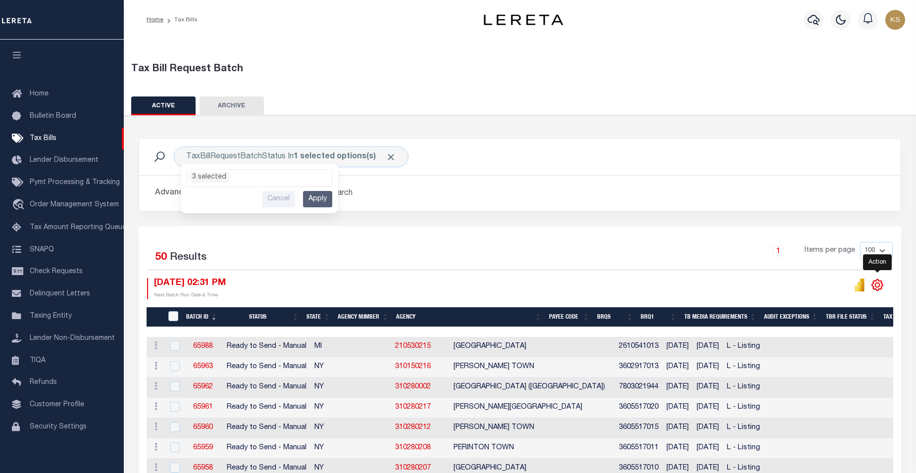
click at [881, 288] on icon "" at bounding box center [877, 285] width 11 height 11
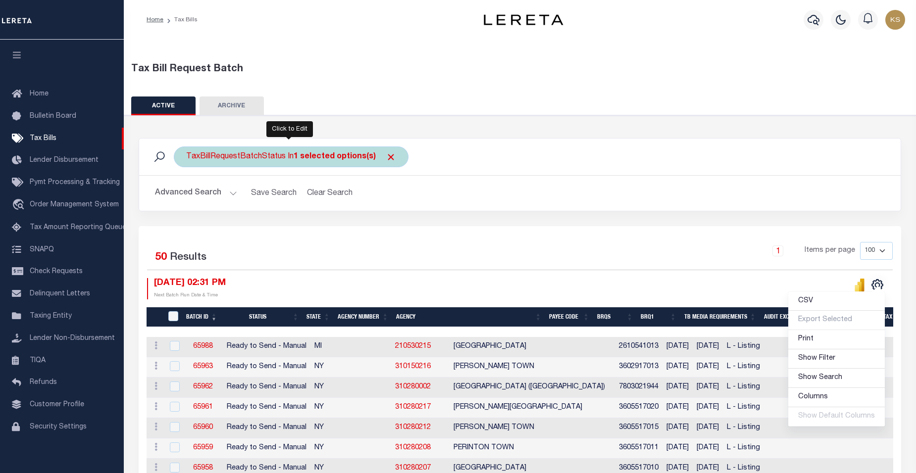
click at [272, 157] on div "TaxBillRequestBatchStatus In 1 selected options(s) Ready to Send - Manual (RTS)…" at bounding box center [291, 157] width 235 height 21
click at [316, 201] on input "Apply" at bounding box center [317, 199] width 29 height 16
click at [252, 159] on div "TaxBillRequestBatchStatus In 1 selected options(s)" at bounding box center [291, 157] width 235 height 21
click at [243, 174] on ul "1 selected" at bounding box center [259, 176] width 145 height 13
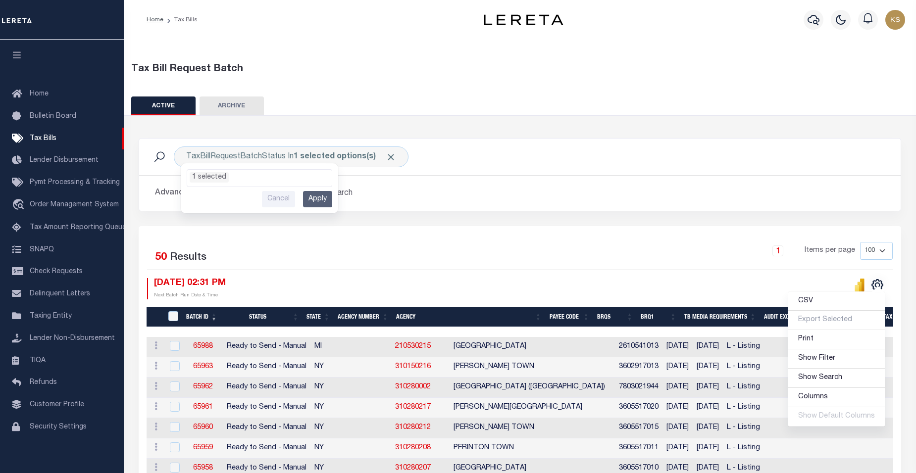
click at [424, 202] on h2 "Advanced Search Save Search Clear Search TaxBillBatches_dynamictable_____Defaul…" at bounding box center [520, 193] width 746 height 19
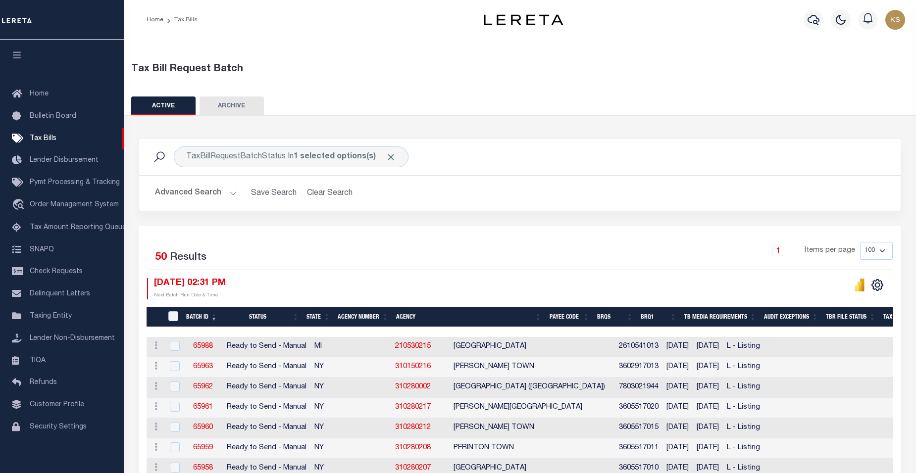
click at [232, 195] on button "Advanced Search" at bounding box center [196, 193] width 82 height 19
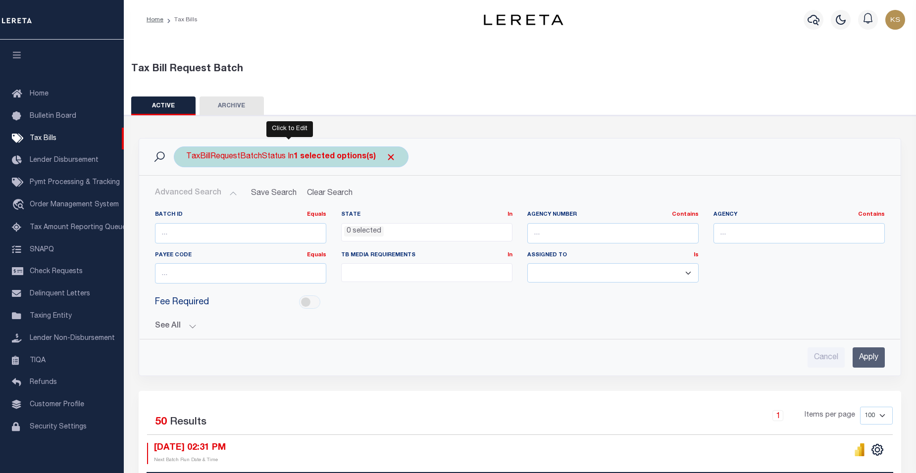
click at [225, 158] on div "TaxBillRequestBatchStatus In 1 selected options(s) Ready to Send - Manual (RTS)…" at bounding box center [291, 157] width 235 height 21
click at [242, 180] on ul "1 selected" at bounding box center [259, 176] width 145 height 13
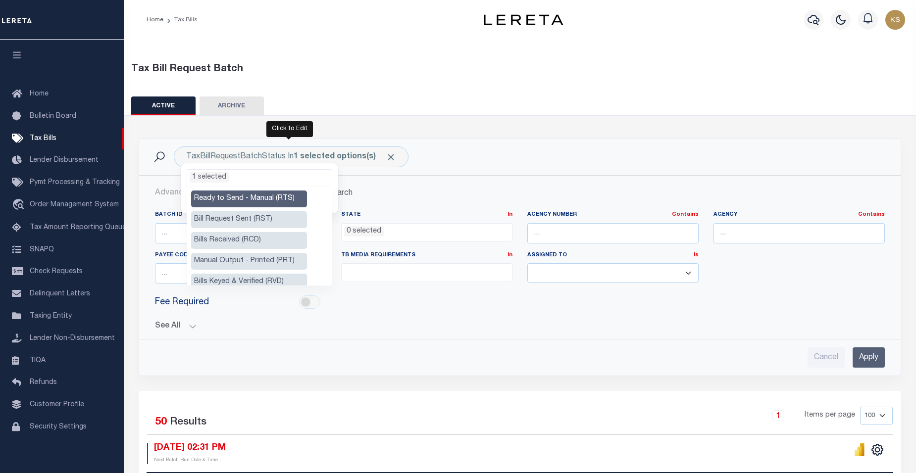
click at [235, 259] on li "Manual Output - Printed (PRT)" at bounding box center [249, 261] width 116 height 17
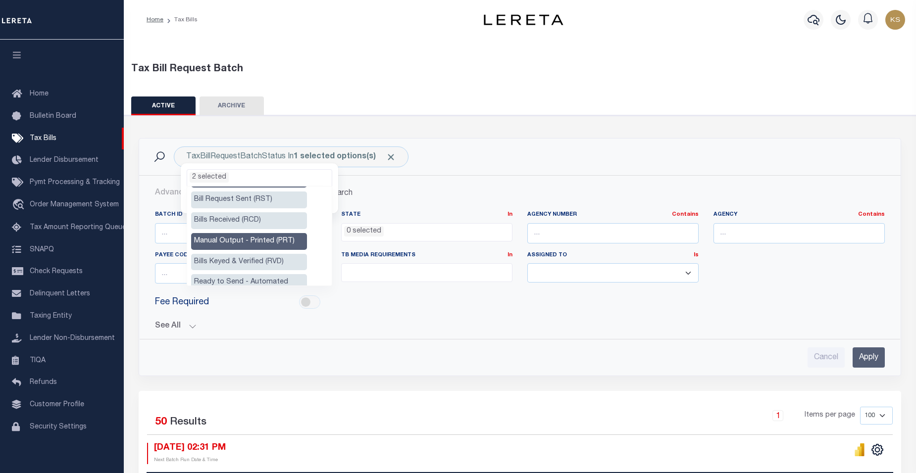
scroll to position [40, 0]
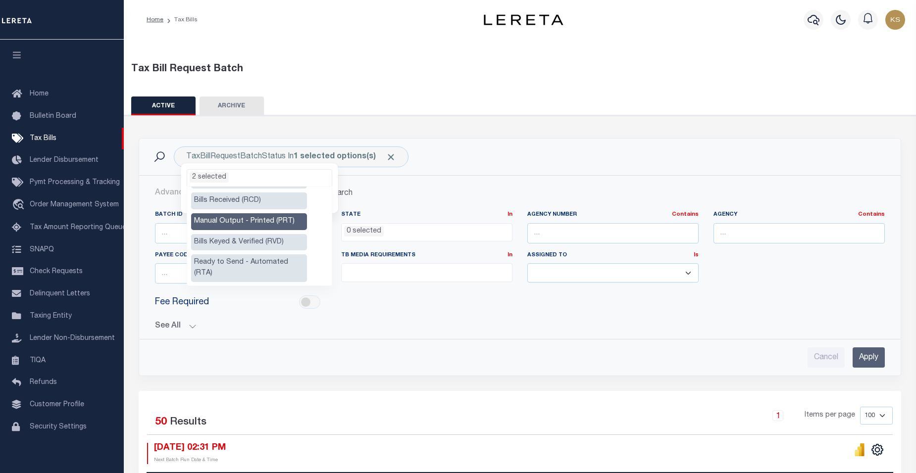
click at [271, 263] on li "Ready to Send - Automated (RTA)" at bounding box center [249, 269] width 116 height 28
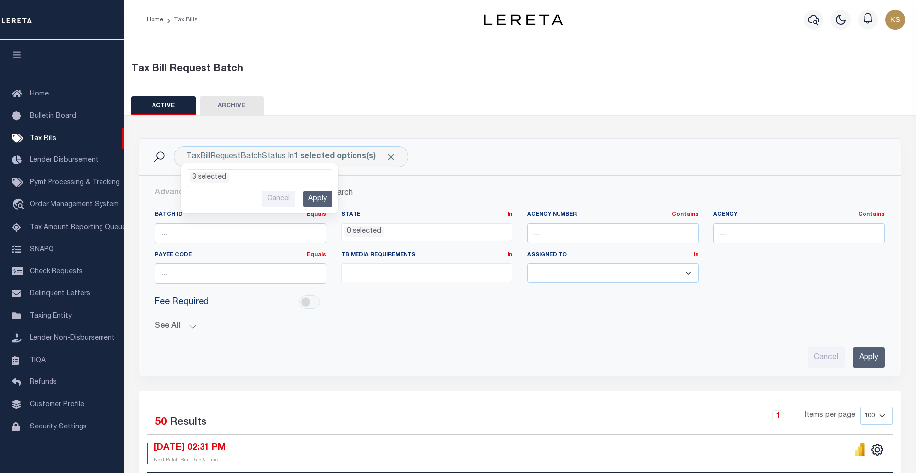
click at [876, 358] on input "Apply" at bounding box center [869, 358] width 32 height 20
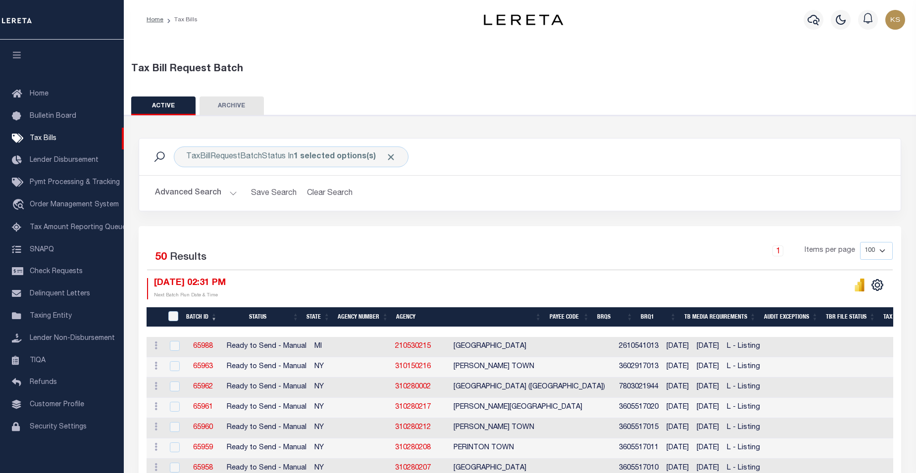
click at [646, 155] on div "TaxBillRequestBatchStatus In 1 selected options(s) Ready to Send - Manual (RTS)…" at bounding box center [520, 157] width 746 height 21
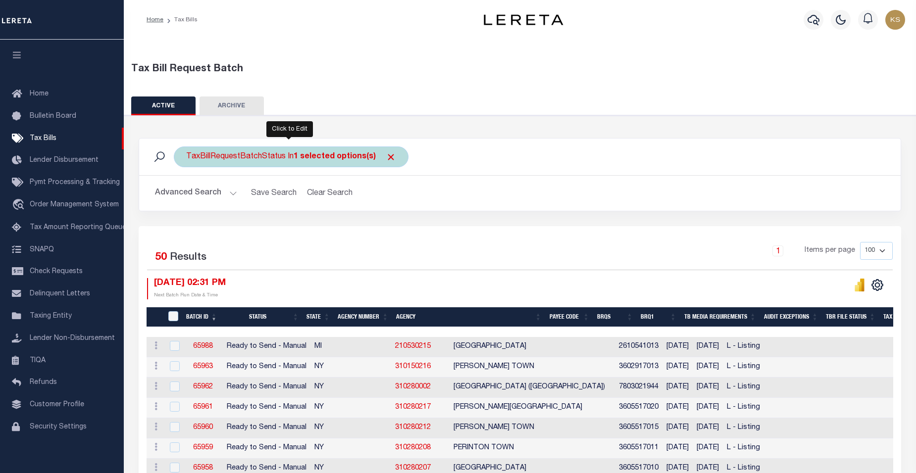
click at [221, 156] on div "TaxBillRequestBatchStatus In 1 selected options(s) Ready to Send - Manual (RTS)…" at bounding box center [291, 157] width 235 height 21
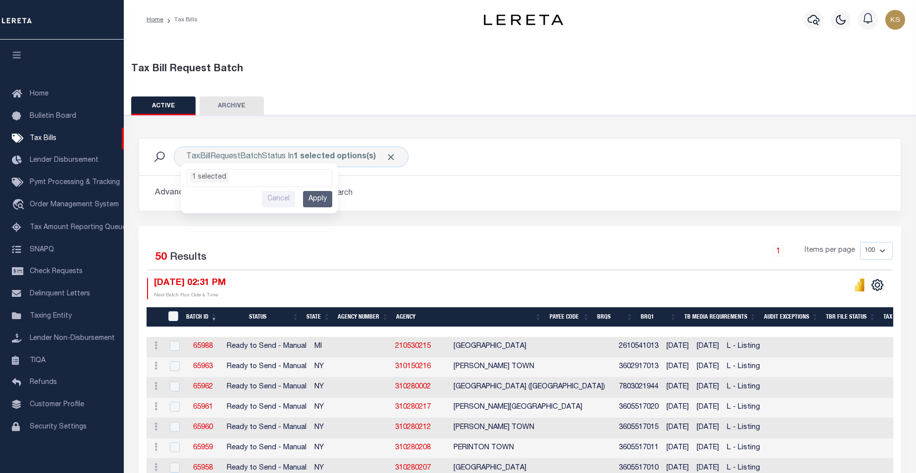
click at [665, 253] on div "1 Items per page 100 200 500 1000" at bounding box center [615, 255] width 556 height 26
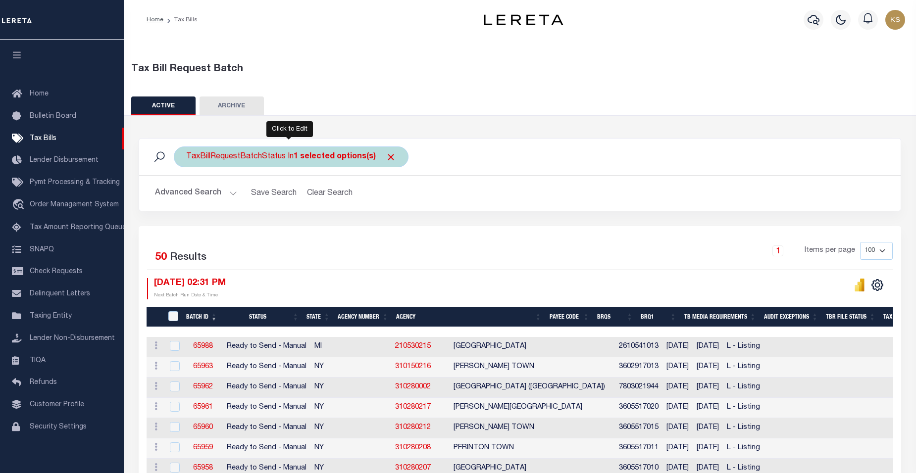
click at [309, 155] on b "1 selected options(s)" at bounding box center [335, 157] width 82 height 8
click at [257, 180] on ul "1 selected" at bounding box center [259, 176] width 145 height 13
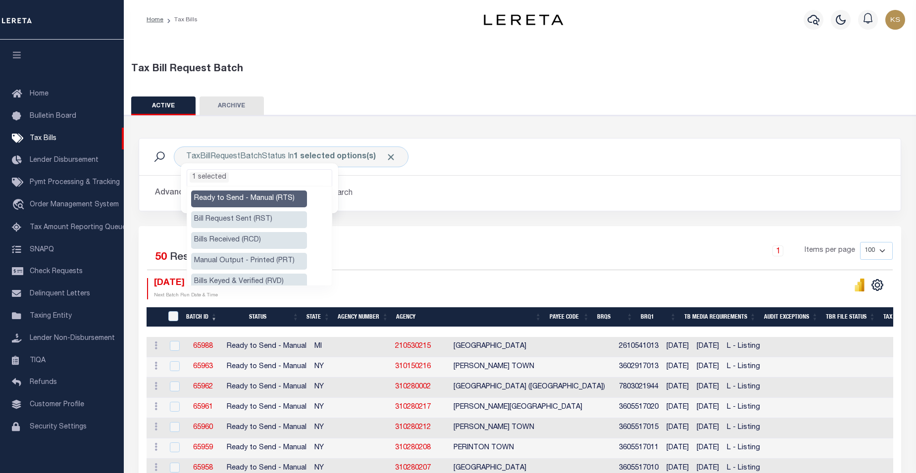
click at [243, 262] on li "Manual Output - Printed (PRT)" at bounding box center [249, 261] width 116 height 17
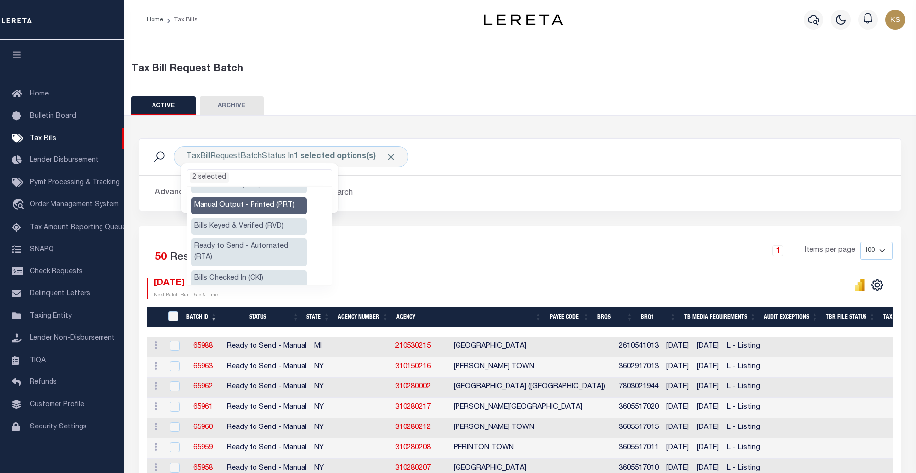
scroll to position [59, 0]
click at [270, 244] on li "Ready to Send - Automated (RTA)" at bounding box center [249, 249] width 116 height 28
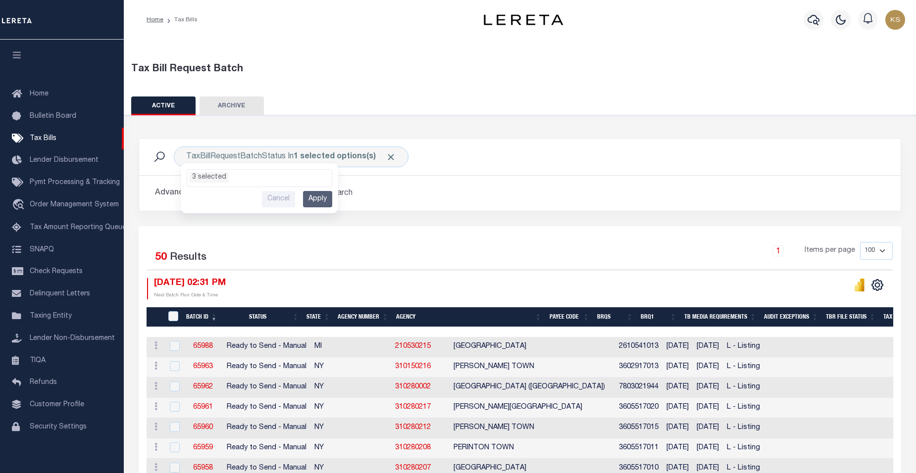
click at [695, 269] on div "1 Items per page 100 200 500 1000" at bounding box center [615, 256] width 570 height 28
click at [590, 210] on div "Advanced Search Save Search Clear Search TaxBillBatches_dynamictable_____Defaul…" at bounding box center [520, 193] width 762 height 35
click at [723, 246] on div "1 Items per page 100 200 500 1000" at bounding box center [615, 255] width 556 height 26
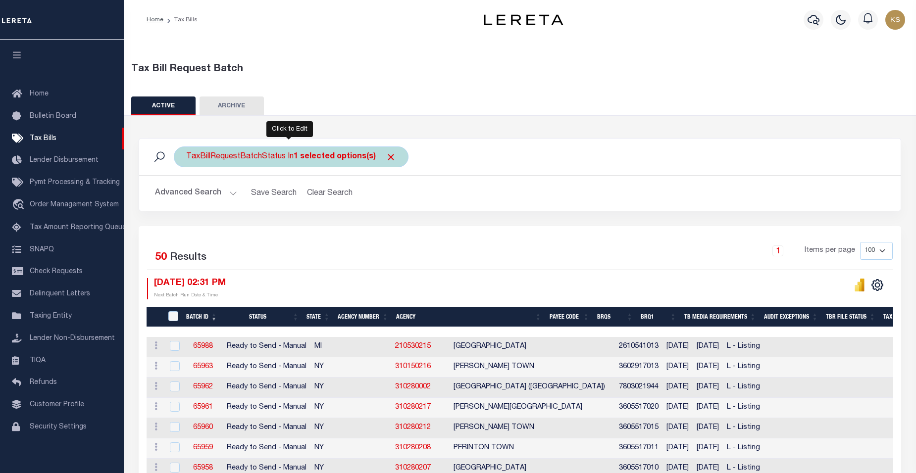
click at [238, 160] on div "TaxBillRequestBatchStatus In 1 selected options(s) Ready to Send - Manual (RTS)…" at bounding box center [291, 157] width 235 height 21
click at [237, 177] on ul "1 selected" at bounding box center [259, 176] width 145 height 13
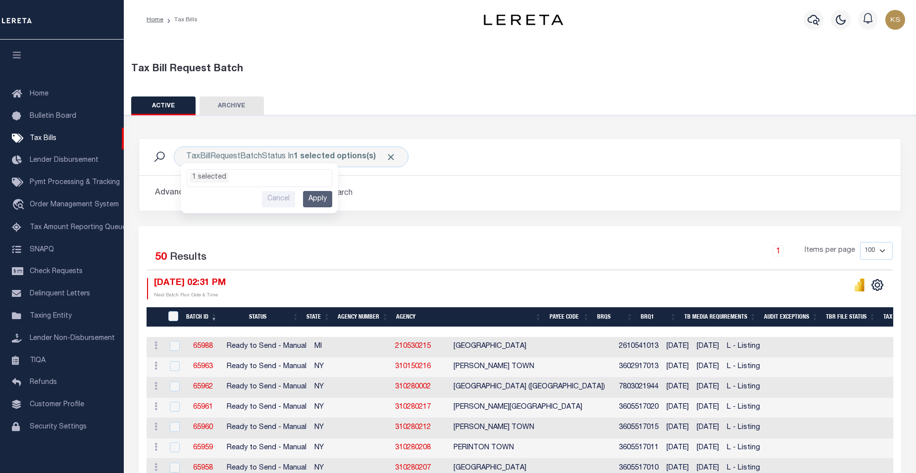
click at [610, 162] on div "TaxBillRequestBatchStatus In 1 selected options(s) Ready to Send - Manual (RTS)…" at bounding box center [520, 157] width 746 height 21
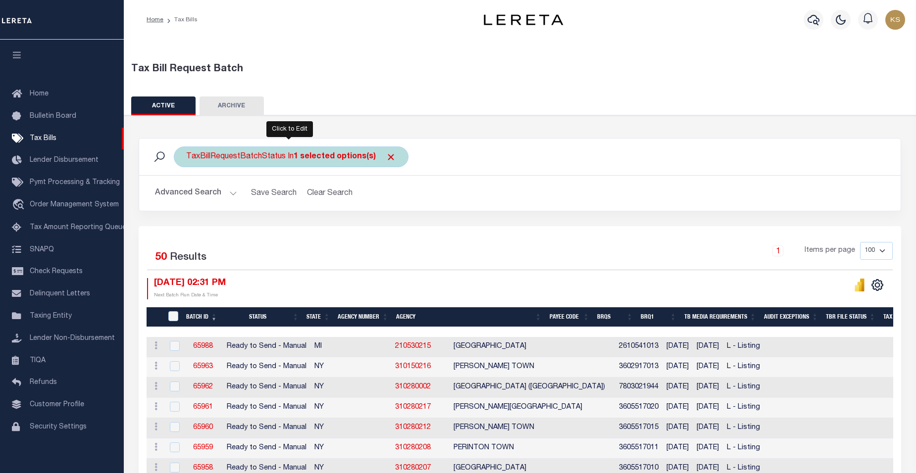
click at [267, 156] on div "TaxBillRequestBatchStatus In 1 selected options(s) Ready to Send - Manual (RTS)…" at bounding box center [291, 157] width 235 height 21
click at [258, 178] on ul "1 selected" at bounding box center [259, 176] width 145 height 13
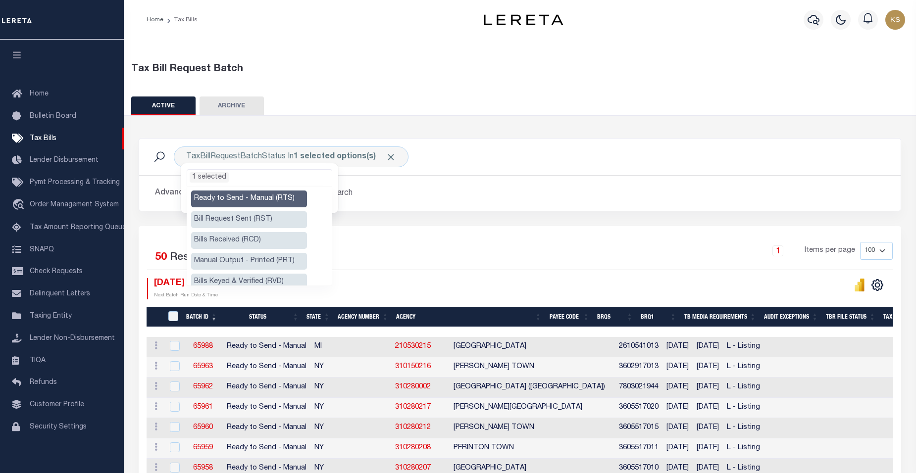
click at [244, 256] on li "Manual Output - Printed (PRT)" at bounding box center [249, 261] width 116 height 17
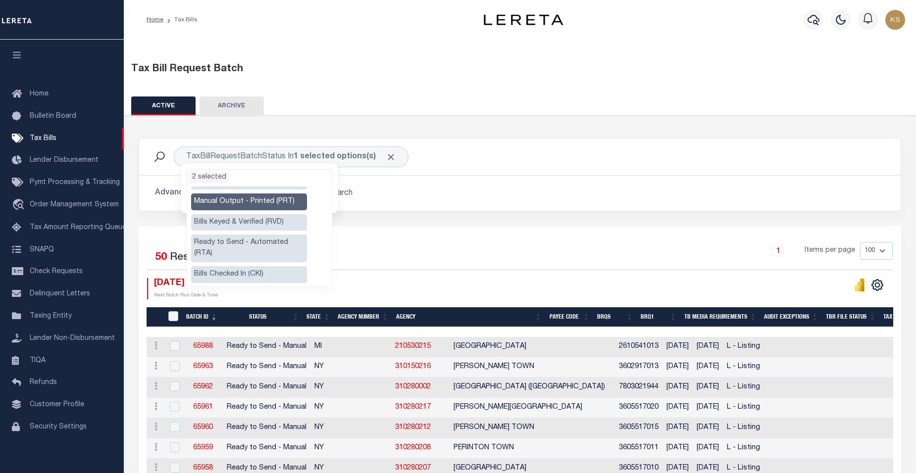
click at [264, 244] on li "Ready to Send - Automated (RTA)" at bounding box center [249, 249] width 116 height 28
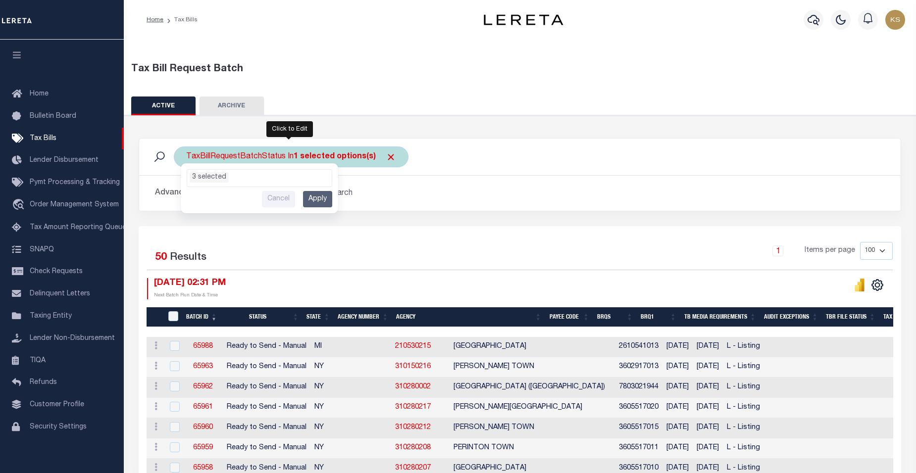
click at [276, 156] on div "TaxBillRequestBatchStatus In 1 selected options(s) Ready to Send - Manual (RTS)…" at bounding box center [291, 157] width 235 height 21
click at [259, 180] on ul "1 selected" at bounding box center [259, 176] width 145 height 13
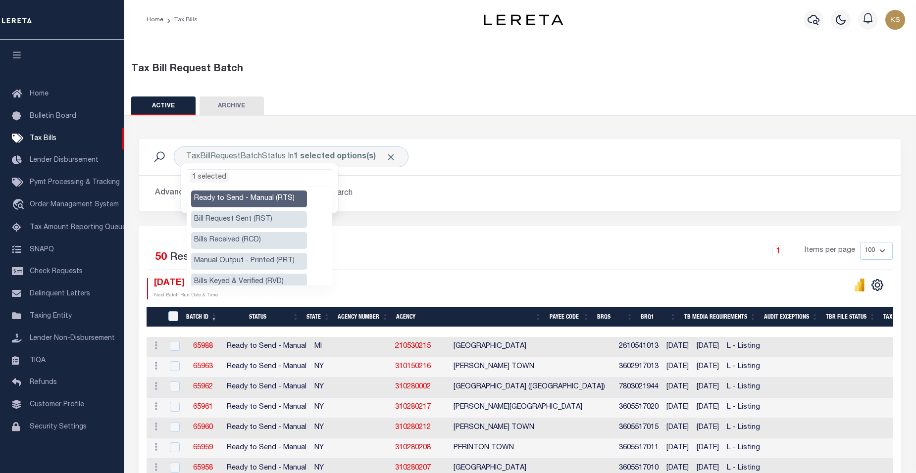
click at [245, 260] on li "Manual Output - Printed (PRT)" at bounding box center [249, 261] width 116 height 17
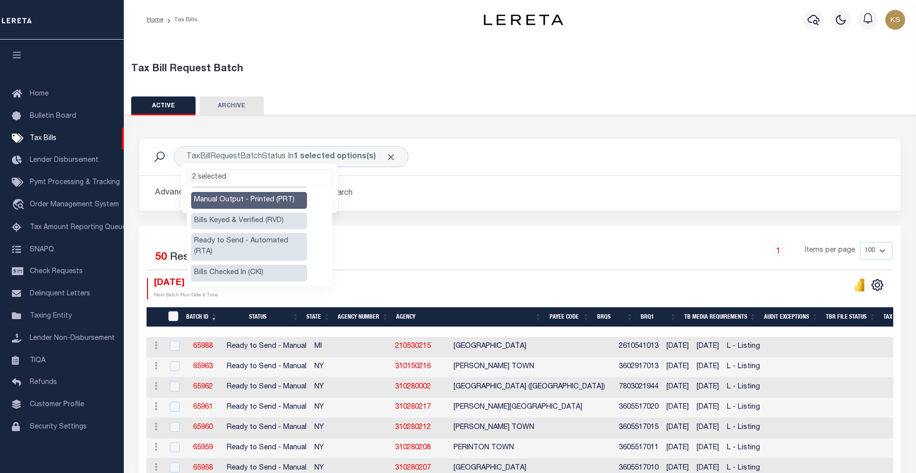
scroll to position [79, 0]
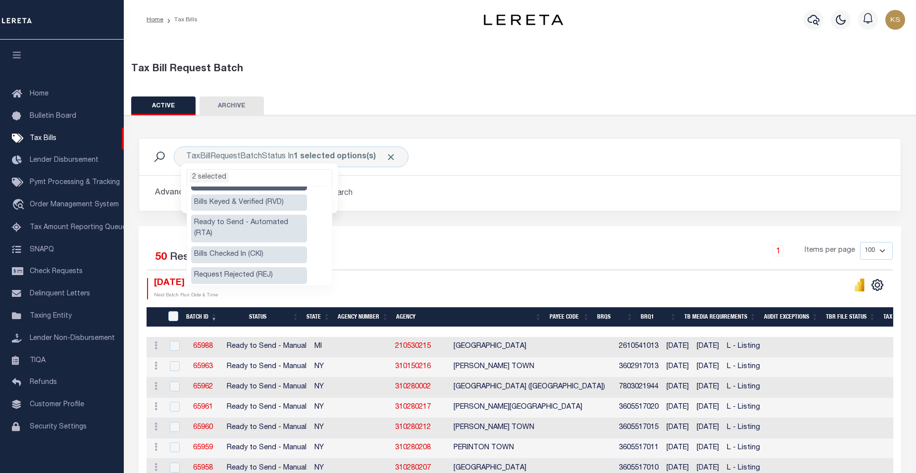
click at [244, 224] on li "Ready to Send - Automated (RTA)" at bounding box center [249, 229] width 116 height 28
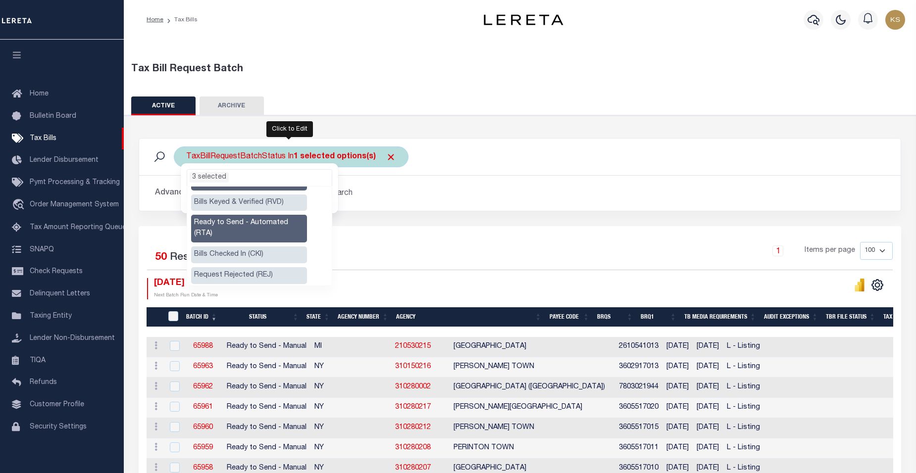
click at [209, 176] on li "3 selected" at bounding box center [209, 177] width 39 height 10
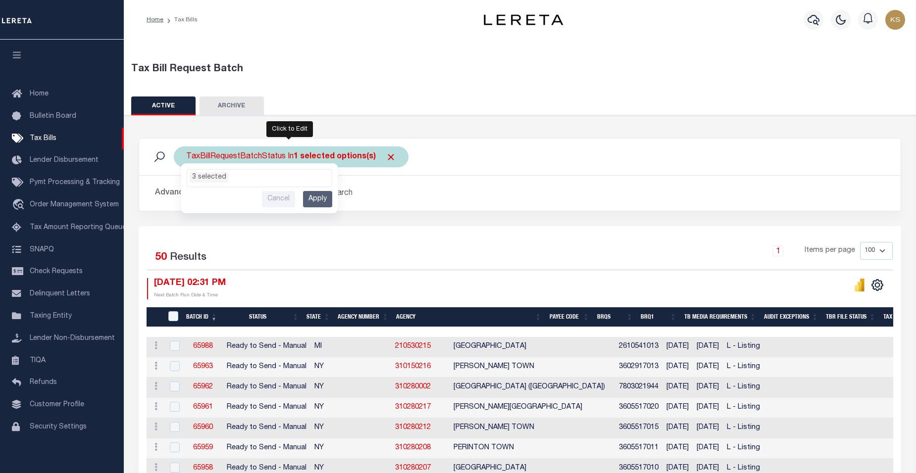
click at [317, 198] on input "Apply" at bounding box center [317, 199] width 29 height 16
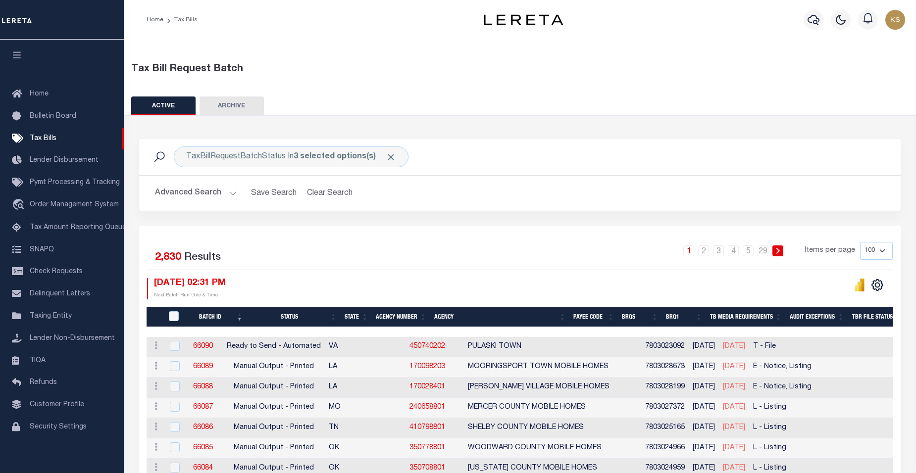
click at [651, 244] on div "1 2 3 4 5 … 29 Items per page 100 200 500 1000" at bounding box center [615, 255] width 556 height 26
click at [629, 201] on h2 "Advanced Search Save Search Clear Search TaxBillBatches_dynamictable_____Defaul…" at bounding box center [520, 193] width 746 height 19
click at [229, 194] on button "Advanced Search" at bounding box center [196, 193] width 82 height 19
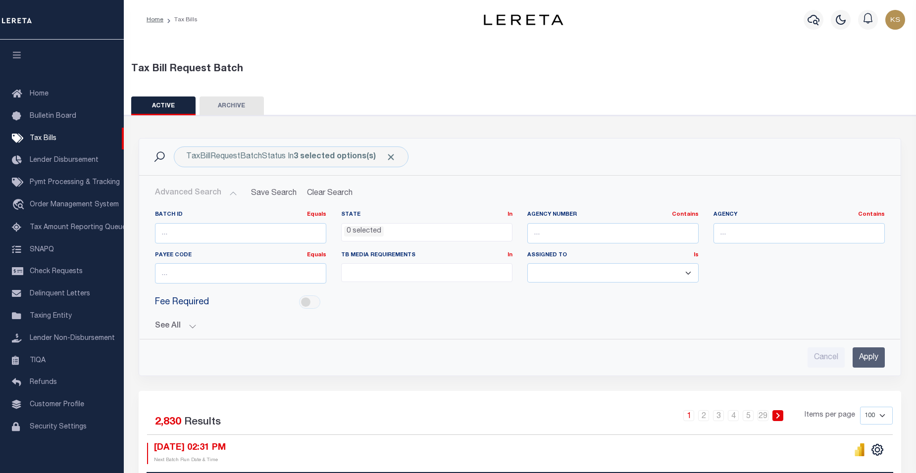
click at [190, 327] on button "See All" at bounding box center [520, 326] width 730 height 9
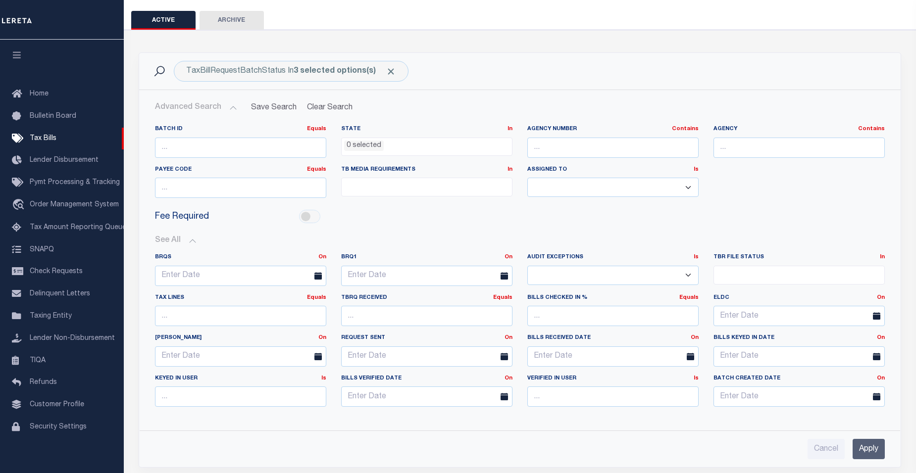
scroll to position [99, 0]
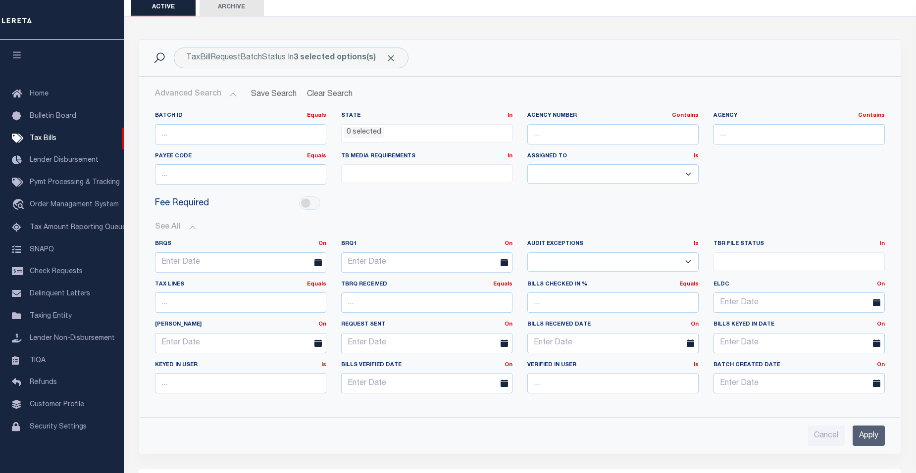
click at [745, 199] on div "Fee Required" at bounding box center [520, 204] width 745 height 22
click at [776, 264] on ul at bounding box center [799, 259] width 170 height 13
click at [721, 295] on li "File Generated" at bounding box center [799, 295] width 170 height 17
select select "2"
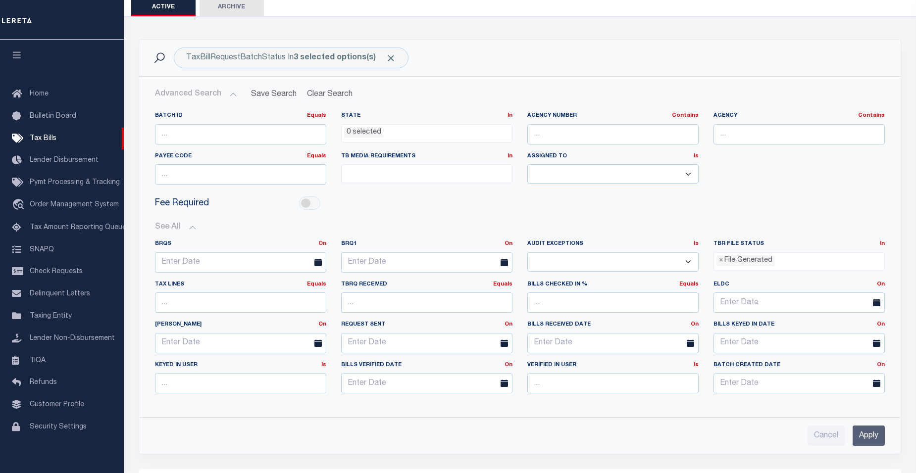
click at [870, 432] on input "Apply" at bounding box center [869, 436] width 32 height 20
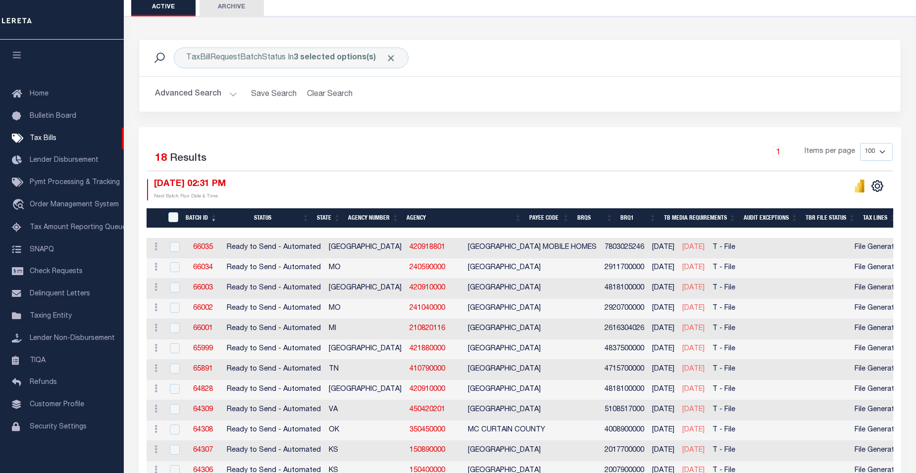
click at [635, 150] on div "1 Items per page 100 200 500 1000" at bounding box center [615, 156] width 556 height 26
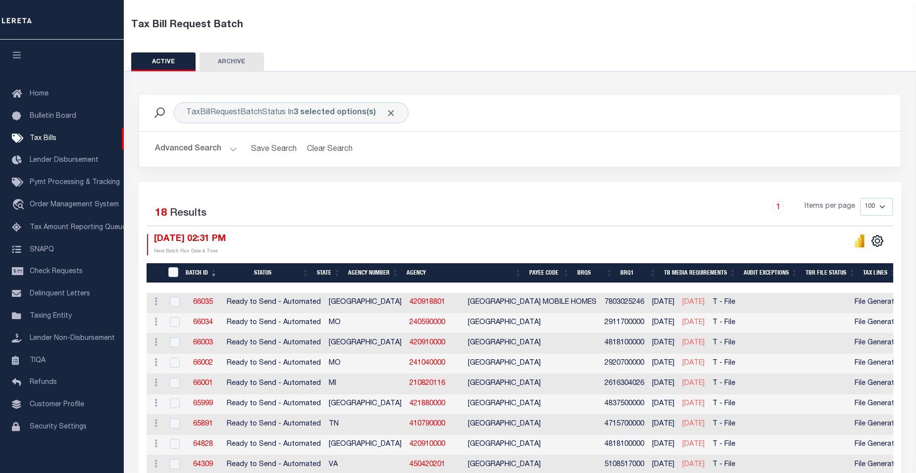
scroll to position [0, 0]
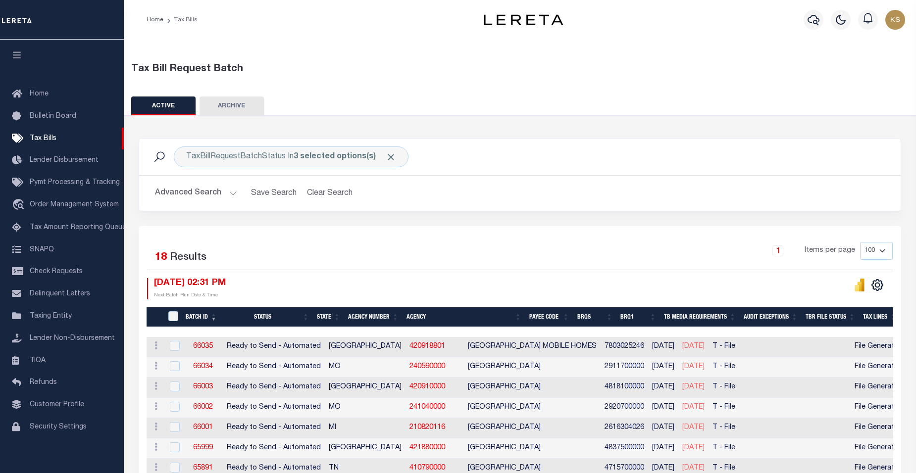
click at [384, 317] on th "Agency Number" at bounding box center [373, 317] width 58 height 20
click at [731, 253] on div "1 Items per page 100 200 500 1000" at bounding box center [615, 255] width 556 height 26
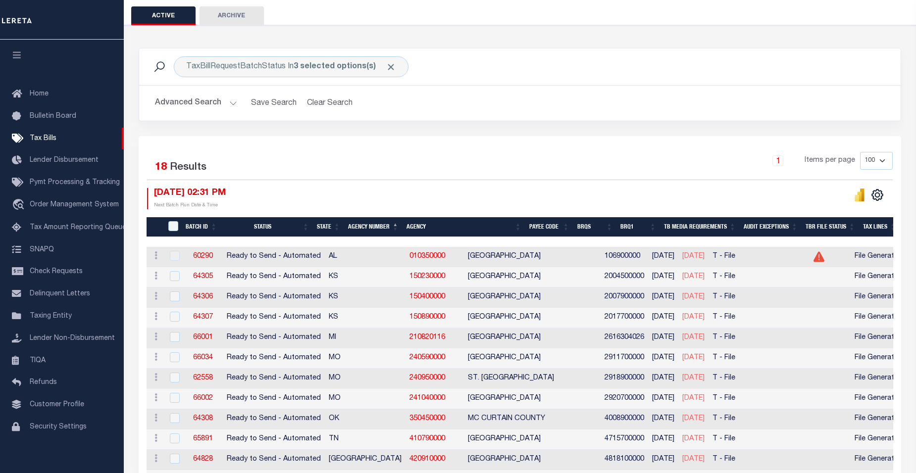
scroll to position [99, 0]
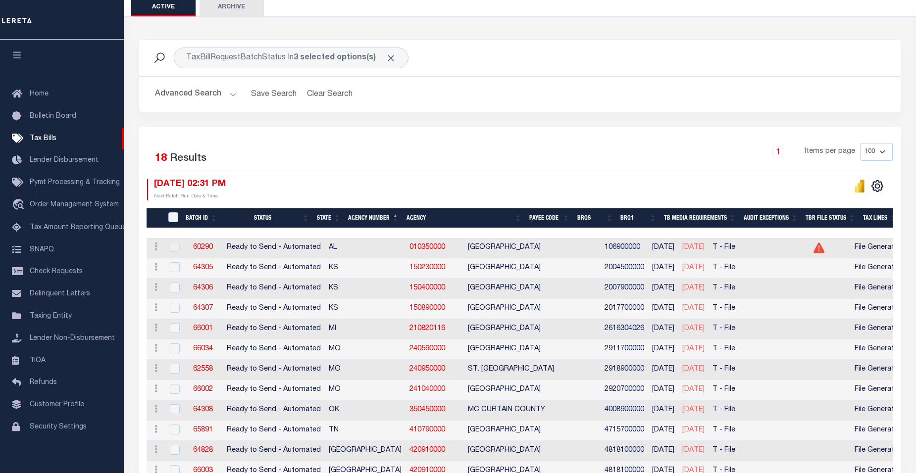
click at [377, 217] on th "Agency Number" at bounding box center [373, 218] width 58 height 20
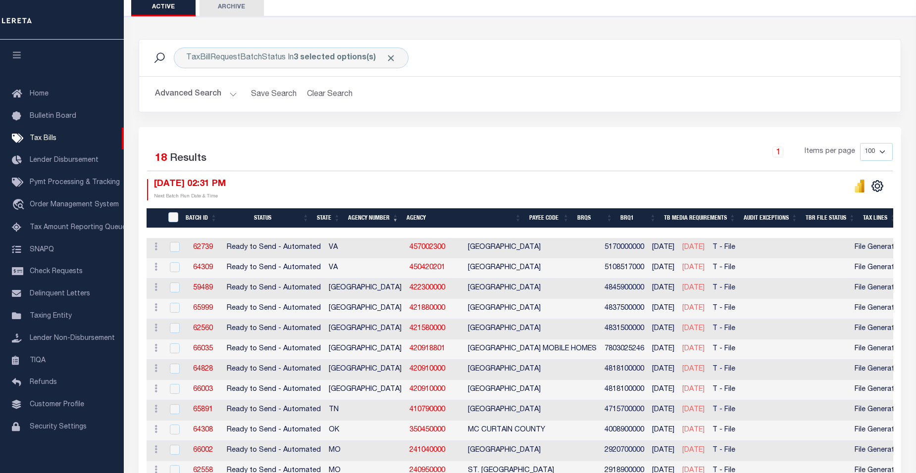
click at [392, 219] on th "Agency Number" at bounding box center [373, 218] width 58 height 20
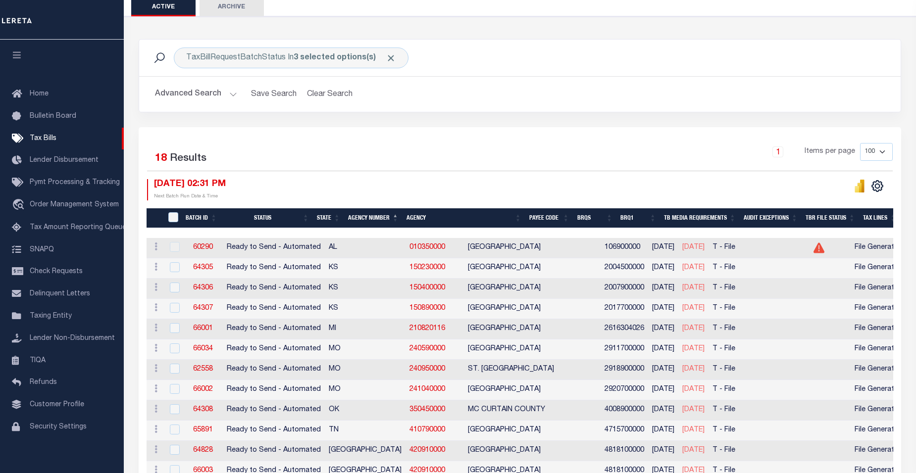
scroll to position [27, 0]
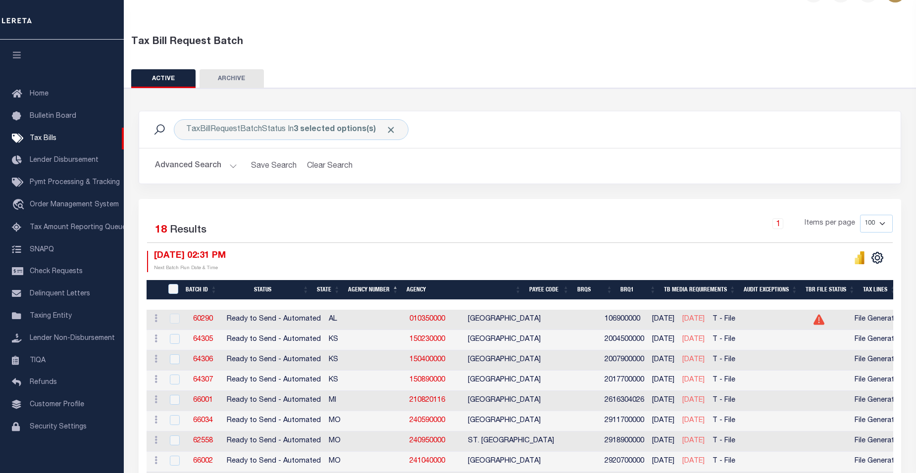
click at [230, 168] on button "Advanced Search" at bounding box center [196, 165] width 82 height 19
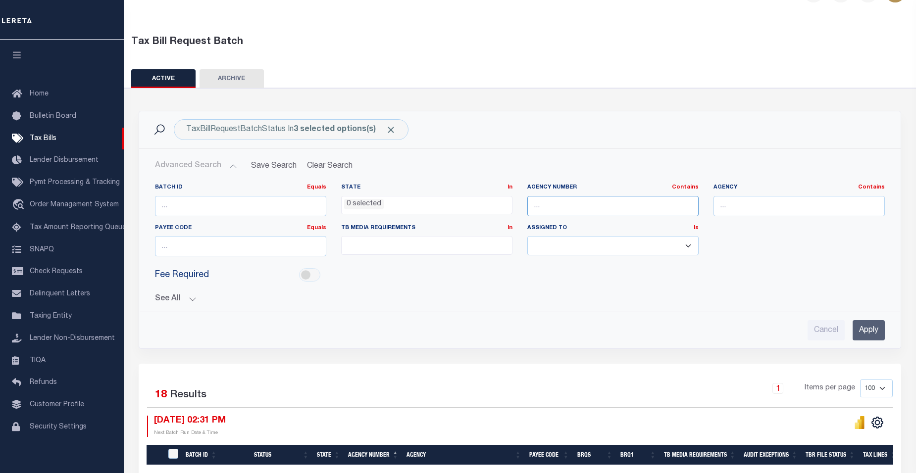
click at [565, 208] on input "text" at bounding box center [612, 206] width 171 height 20
paste input "210450204"
type input "210450204"
click at [863, 327] on input "Apply" at bounding box center [869, 330] width 32 height 20
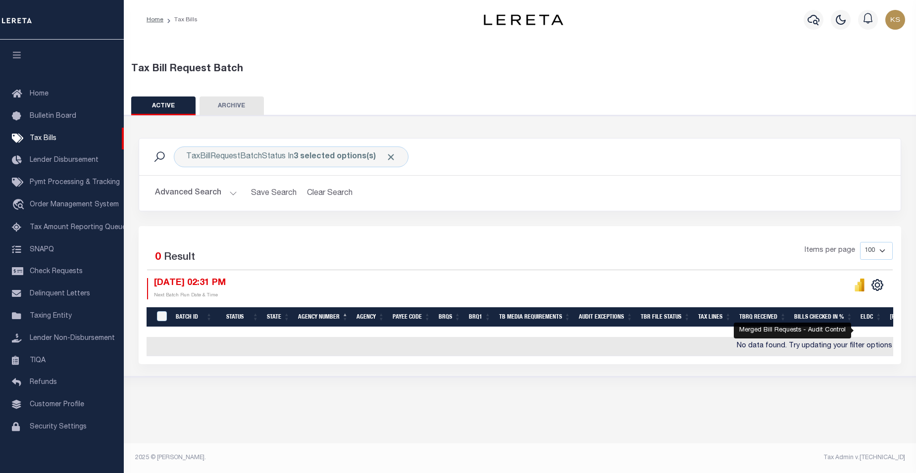
scroll to position [0, 0]
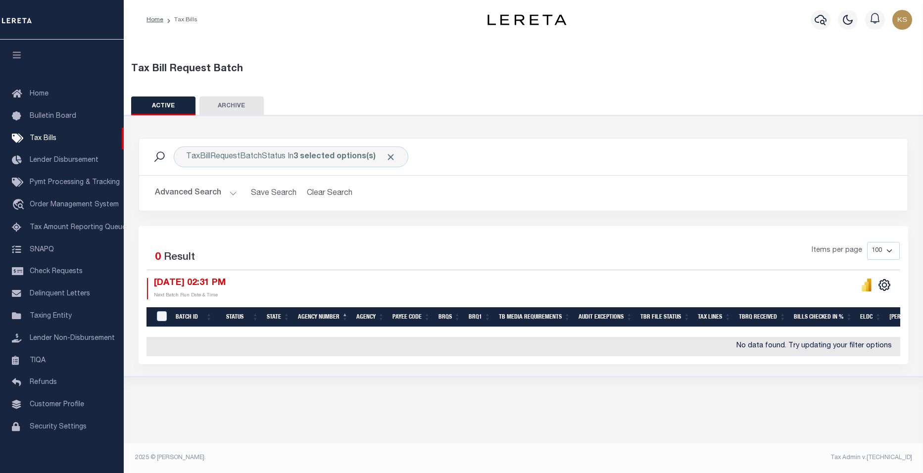
click at [158, 259] on span "0" at bounding box center [158, 258] width 6 height 10
click at [232, 197] on button "Advanced Search" at bounding box center [196, 193] width 82 height 19
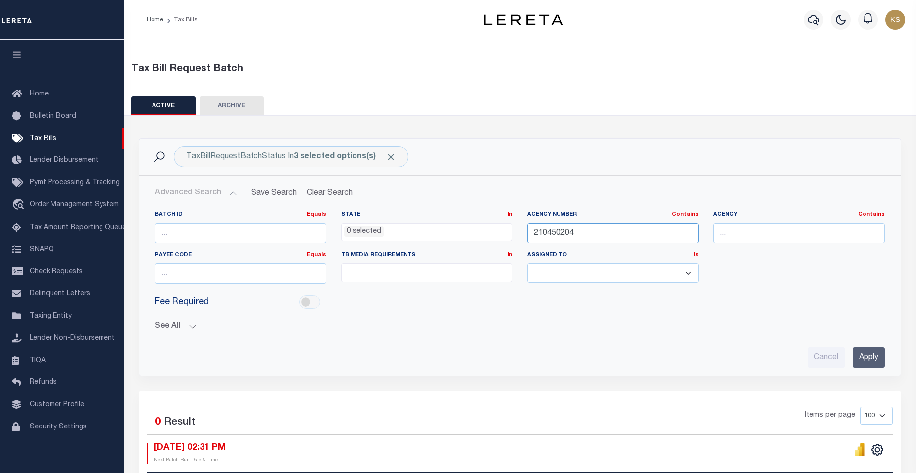
drag, startPoint x: 597, startPoint y: 230, endPoint x: 448, endPoint y: 230, distance: 149.0
click at [448, 230] on div "Batch ID Equals Equals Is Not Equal To Is Greater Than Is Less Than State In In…" at bounding box center [520, 251] width 745 height 81
click at [716, 347] on div "Cancel Apply" at bounding box center [520, 354] width 746 height 28
click at [866, 355] on input "Apply" at bounding box center [869, 358] width 32 height 20
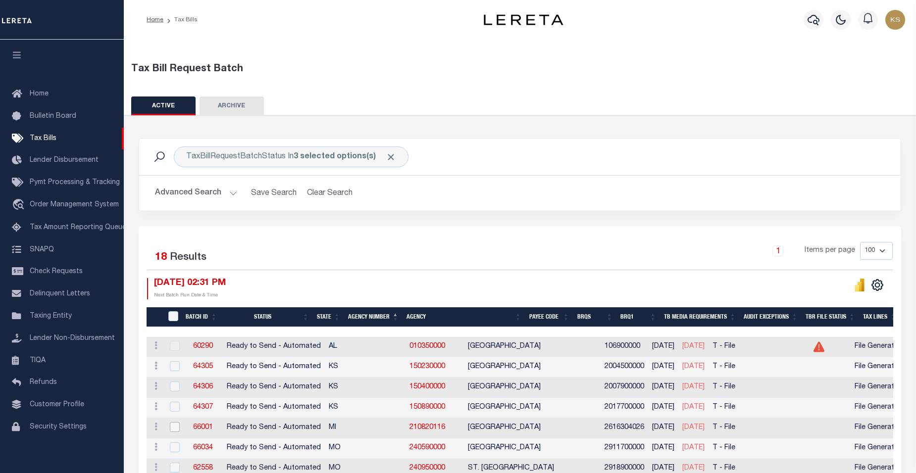
click at [174, 430] on input "checkbox" at bounding box center [175, 427] width 10 height 10
checkbox input "true"
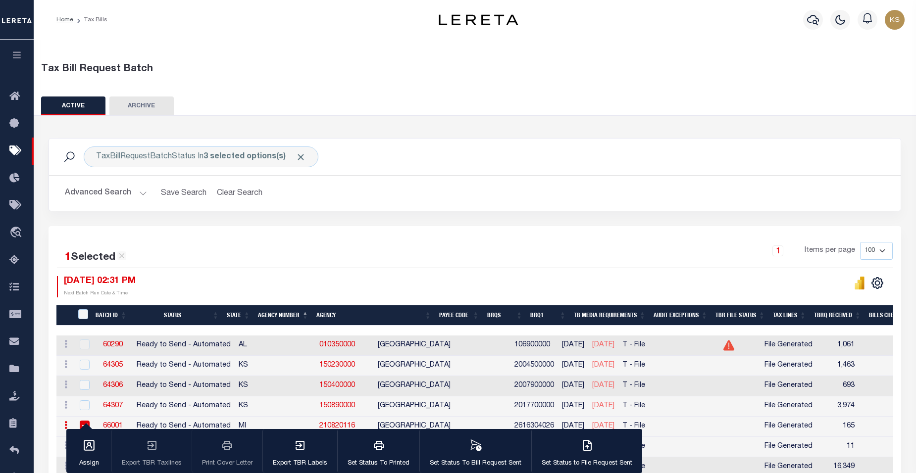
click at [540, 251] on div "1 Items per page 100 200 500 1000" at bounding box center [581, 255] width 623 height 26
click at [584, 451] on icon "button" at bounding box center [587, 446] width 12 height 12
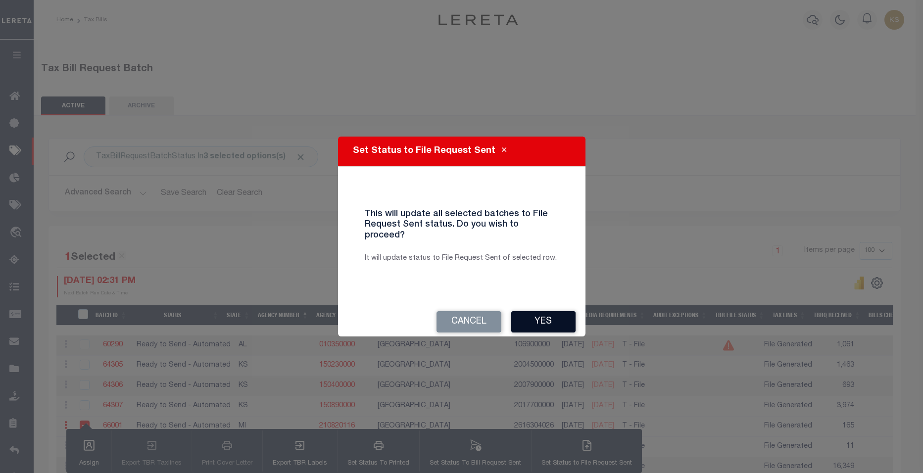
click at [535, 320] on button "Yes" at bounding box center [544, 321] width 64 height 21
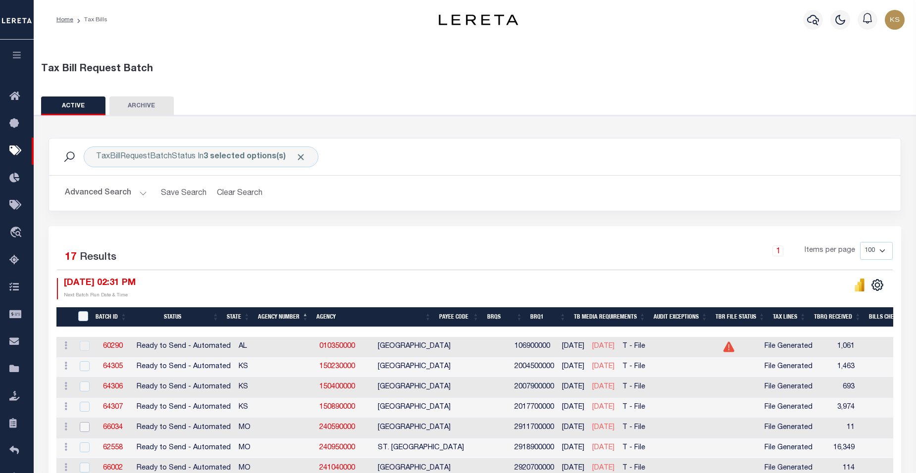
click at [86, 429] on input "checkbox" at bounding box center [85, 427] width 10 height 10
checkbox input "true"
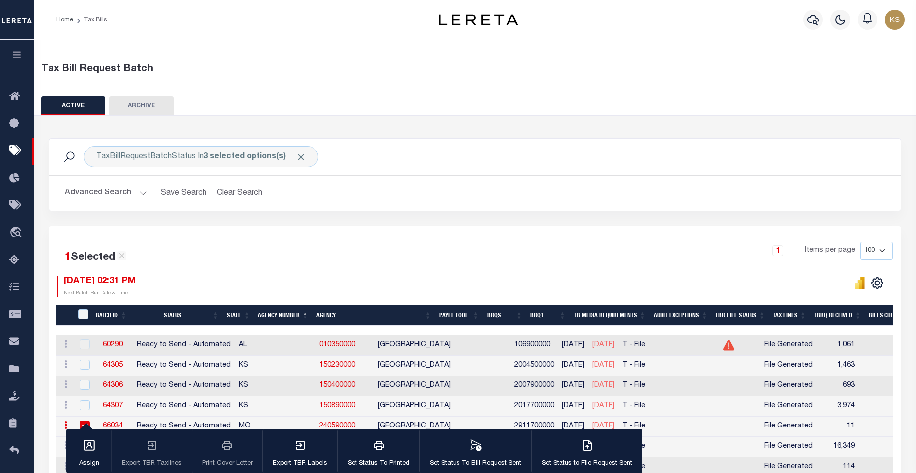
click at [338, 247] on div "1 Items per page 100 200 500 1000" at bounding box center [581, 255] width 623 height 26
click at [591, 452] on div "button" at bounding box center [587, 446] width 25 height 25
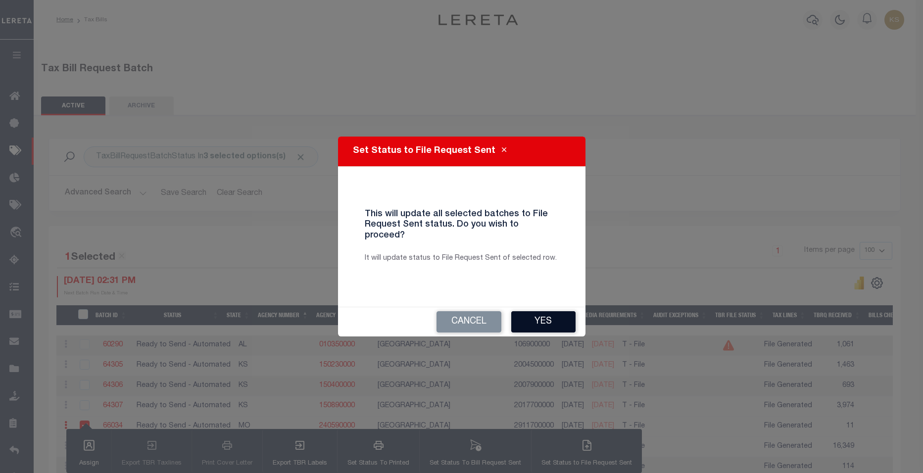
click at [543, 311] on button "Yes" at bounding box center [544, 321] width 64 height 21
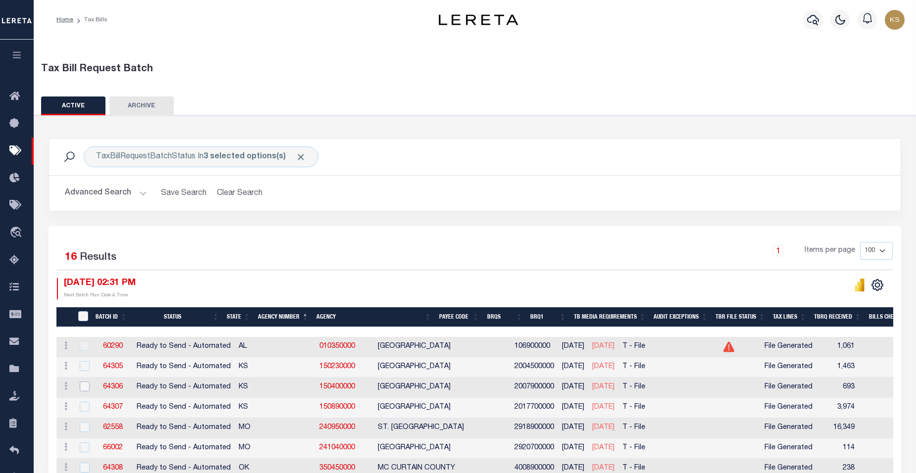
click at [87, 388] on input "checkbox" at bounding box center [85, 387] width 10 height 10
checkbox input "true"
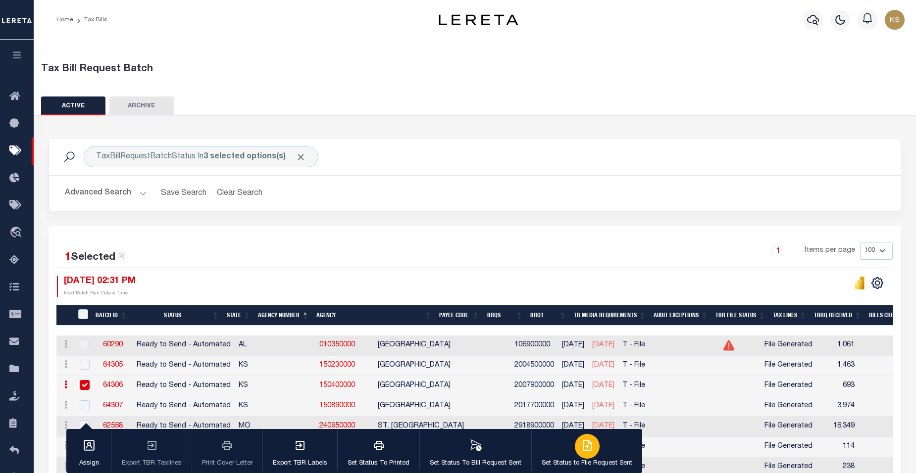
click at [593, 452] on div "button" at bounding box center [587, 446] width 25 height 25
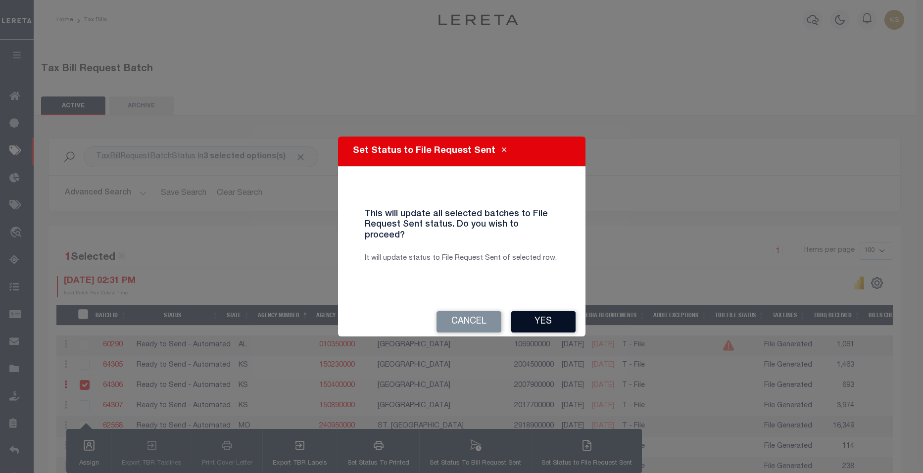
click at [550, 318] on button "Yes" at bounding box center [544, 321] width 64 height 21
